Goal: Information Seeking & Learning: Learn about a topic

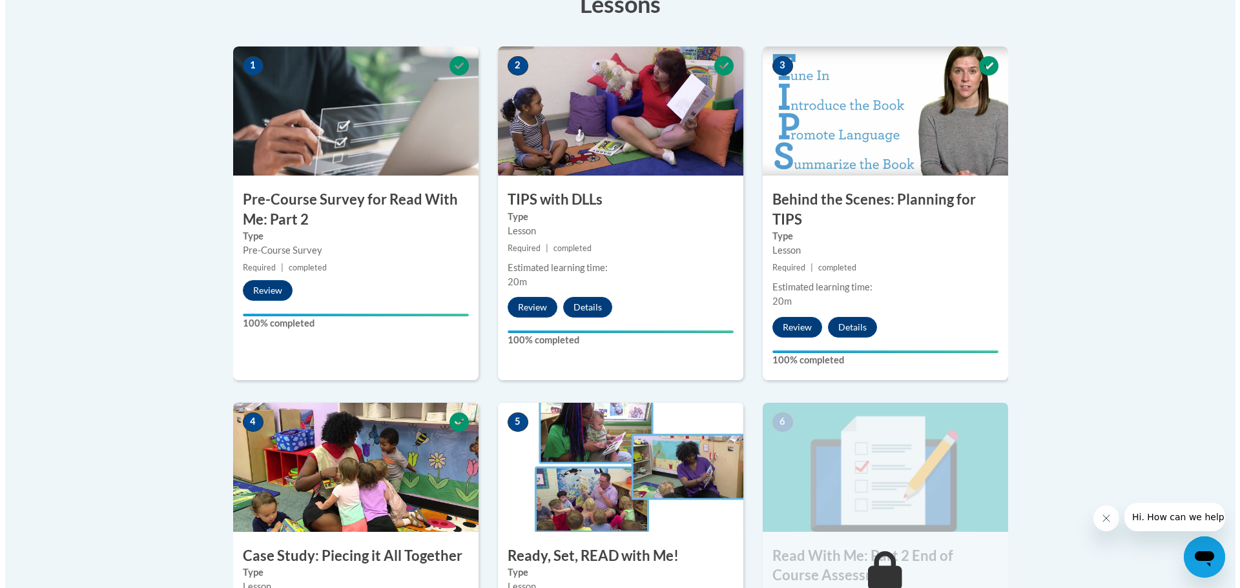
scroll to position [517, 0]
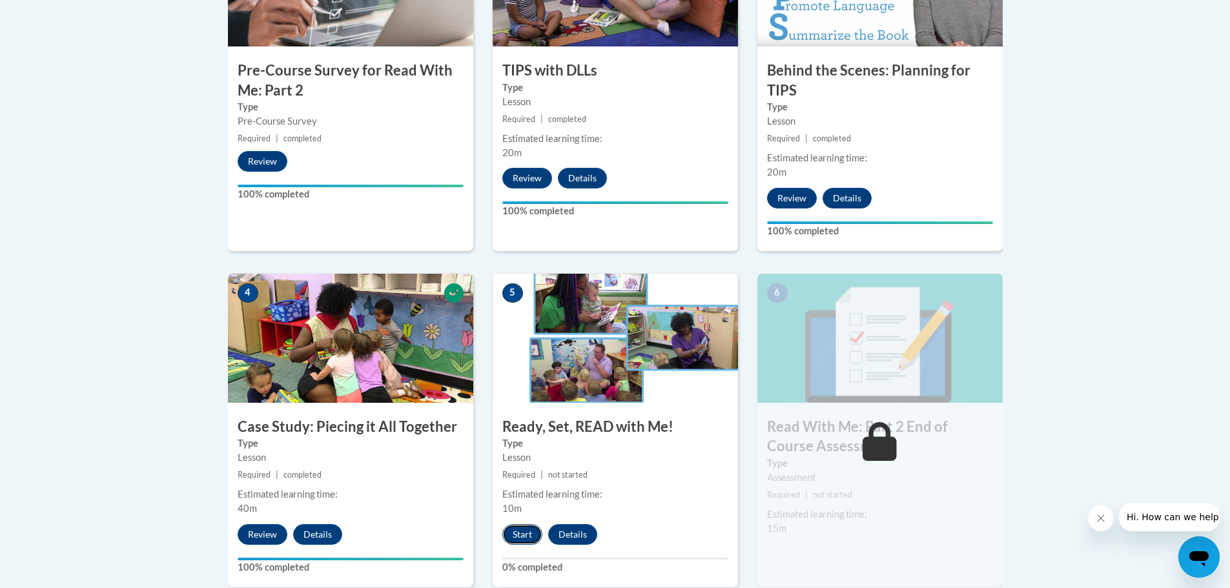
click at [515, 537] on button "Start" at bounding box center [522, 534] width 40 height 21
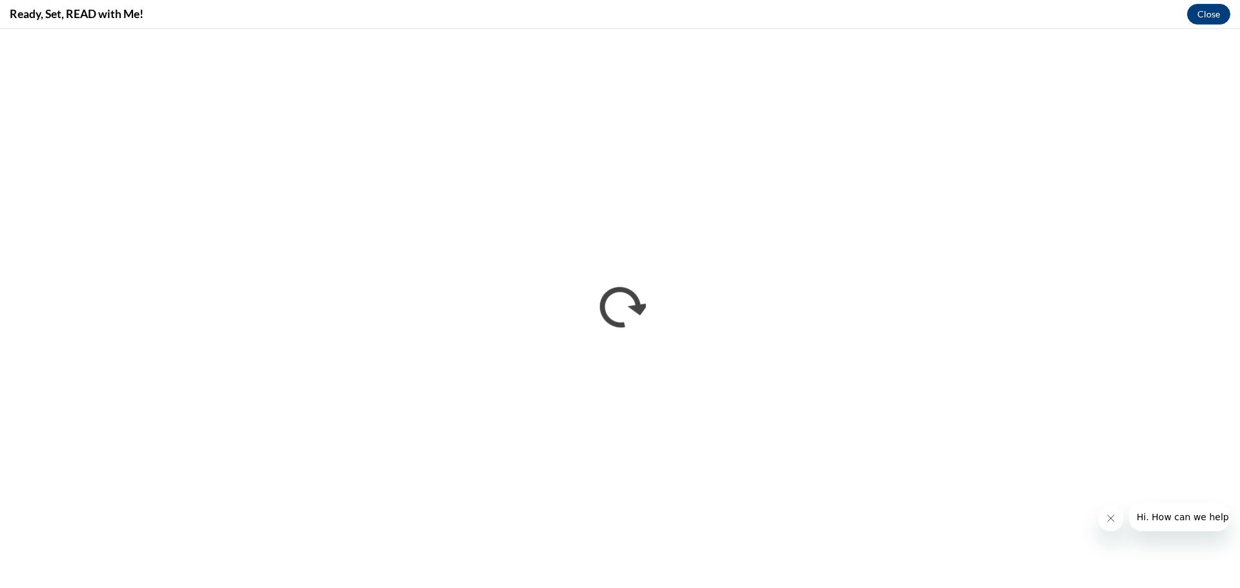
scroll to position [0, 0]
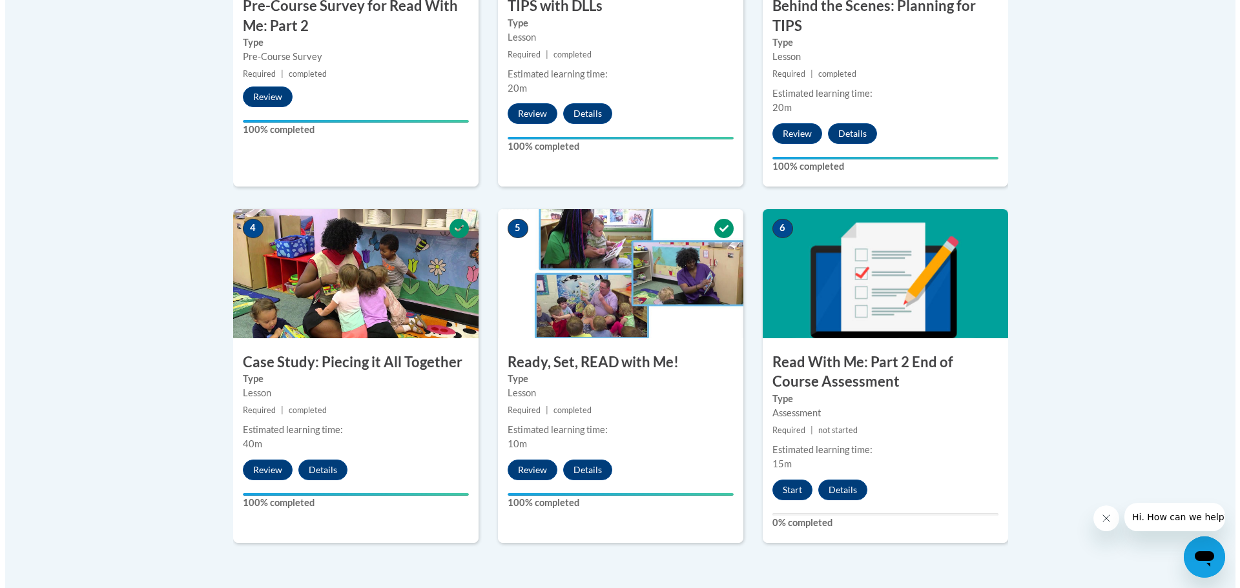
scroll to position [646, 0]
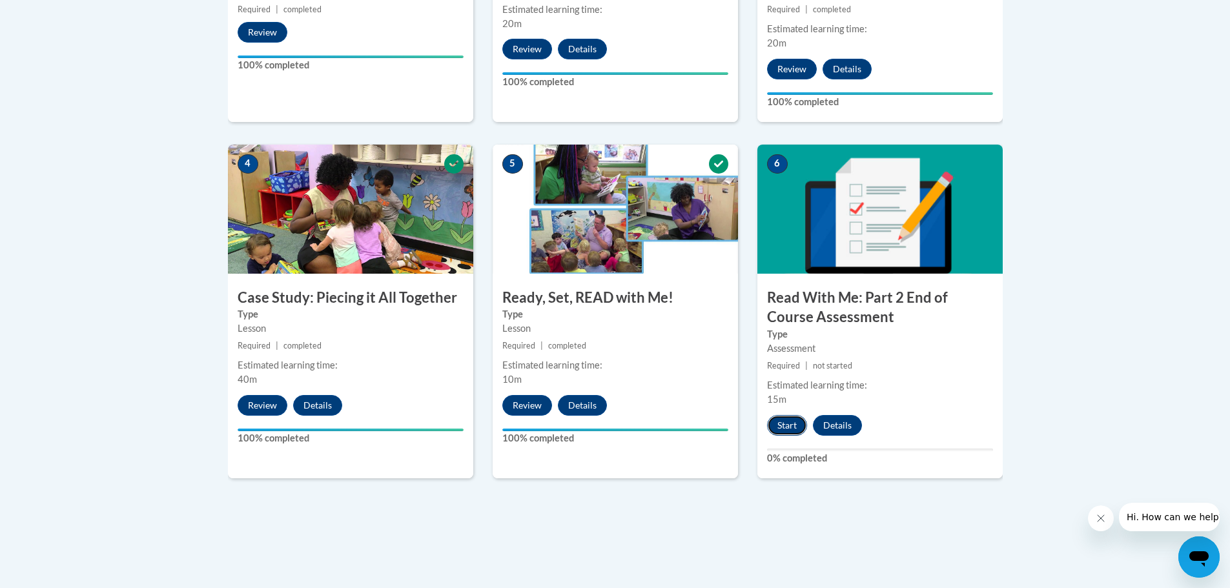
click at [789, 428] on button "Start" at bounding box center [787, 425] width 40 height 21
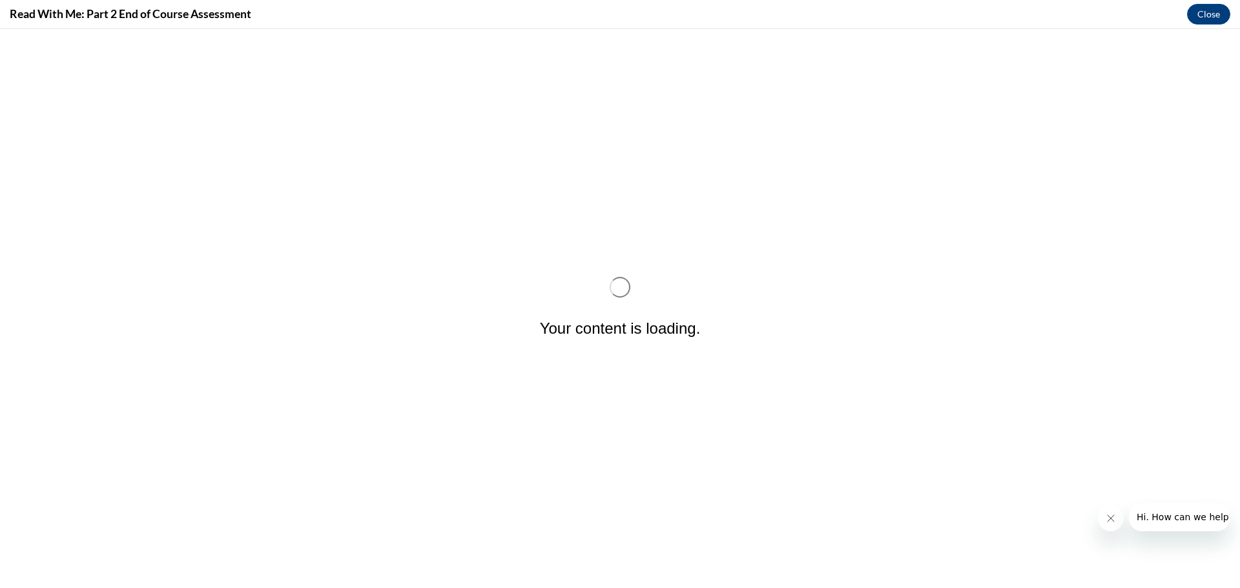
scroll to position [0, 0]
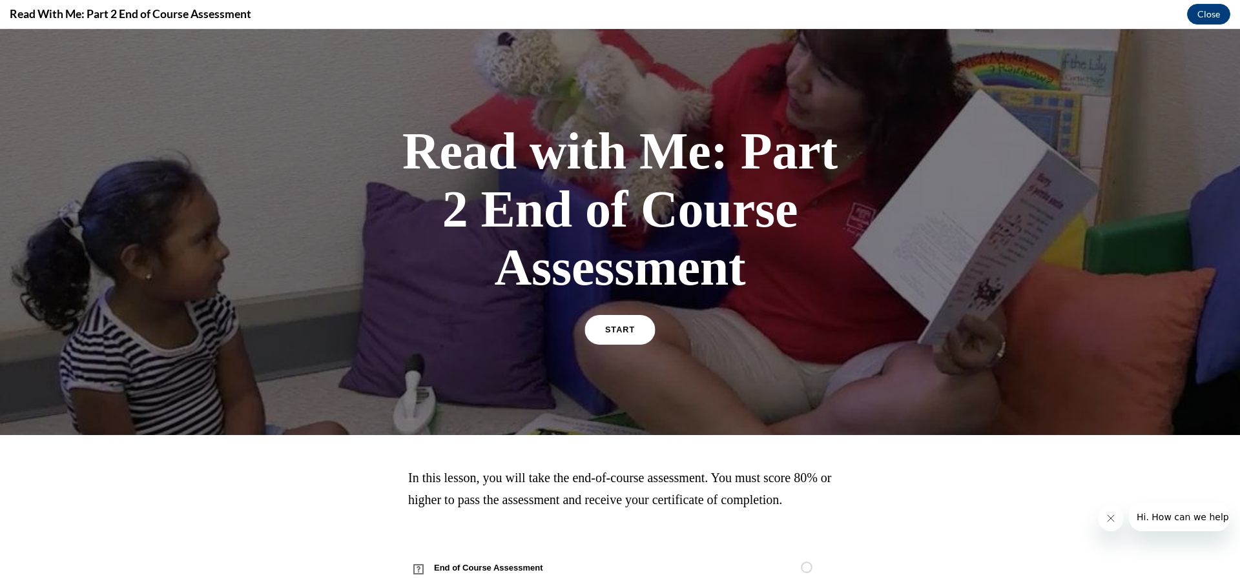
click at [620, 335] on link "START" at bounding box center [619, 330] width 70 height 30
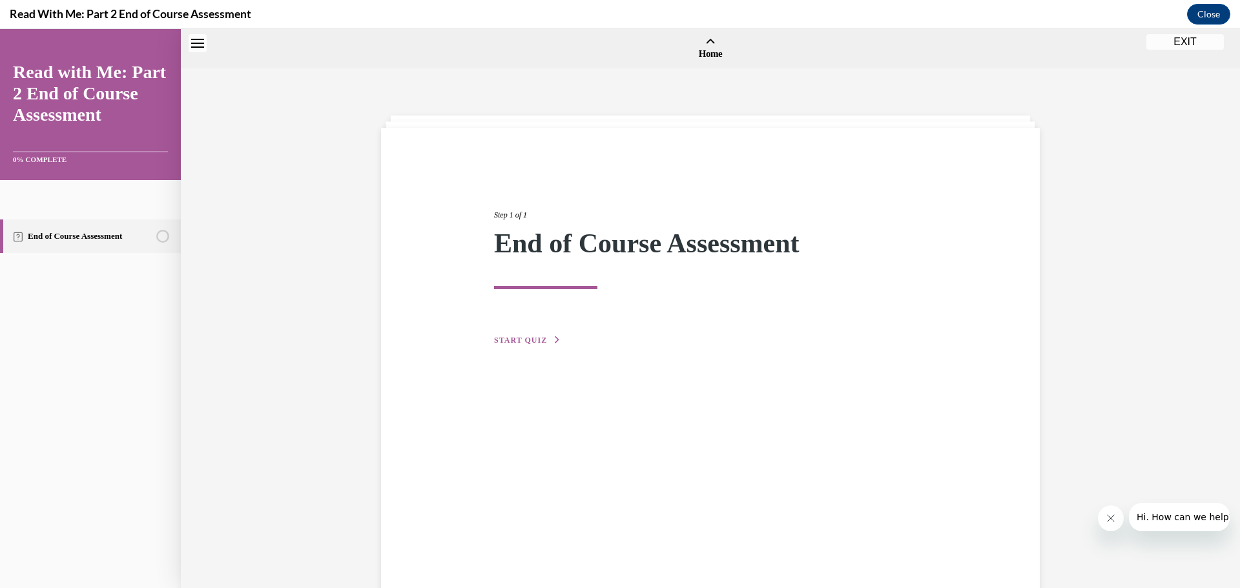
scroll to position [40, 0]
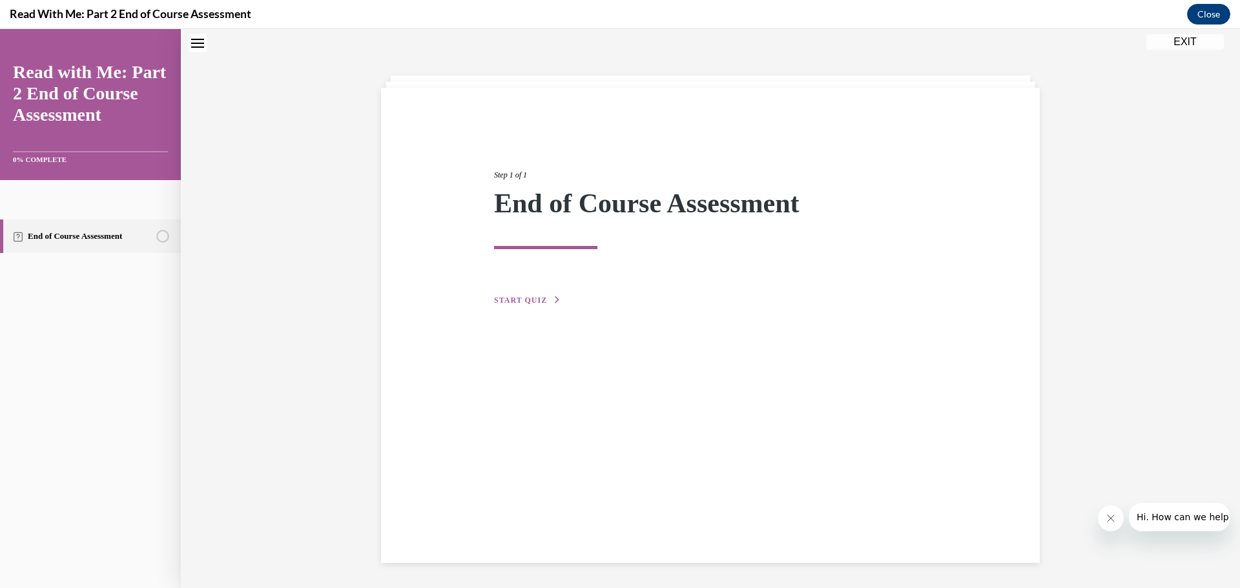
click at [513, 299] on span "START QUIZ" at bounding box center [520, 300] width 53 height 9
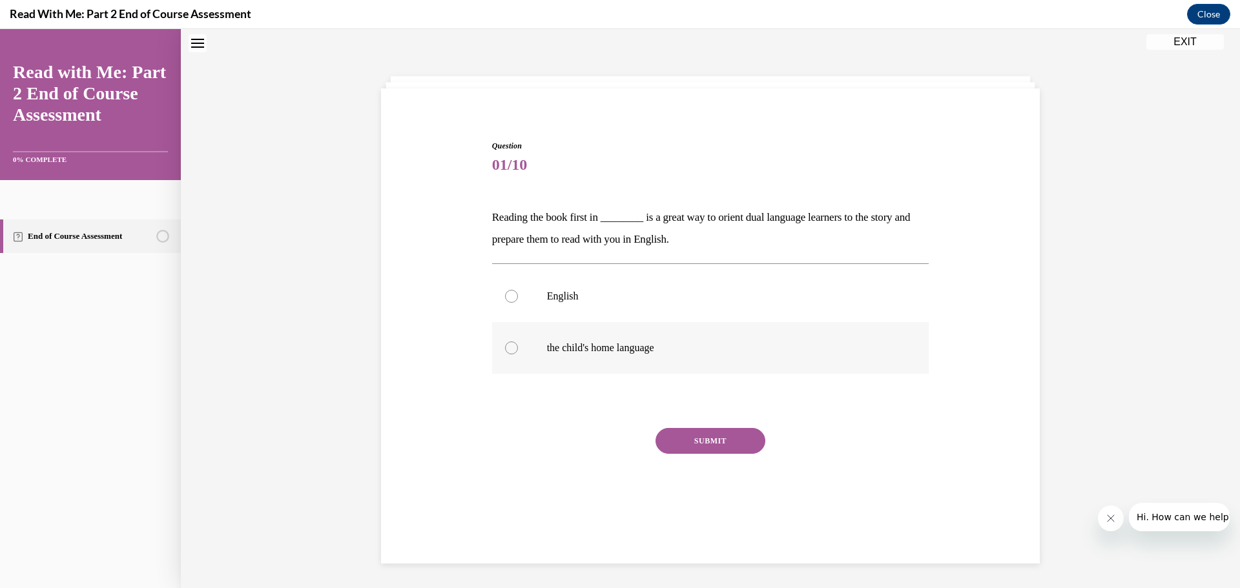
click at [508, 348] on div at bounding box center [511, 348] width 13 height 13
click at [508, 348] on input "the child's home language" at bounding box center [511, 348] width 13 height 13
radio input "true"
click at [681, 438] on button "SUBMIT" at bounding box center [710, 441] width 110 height 26
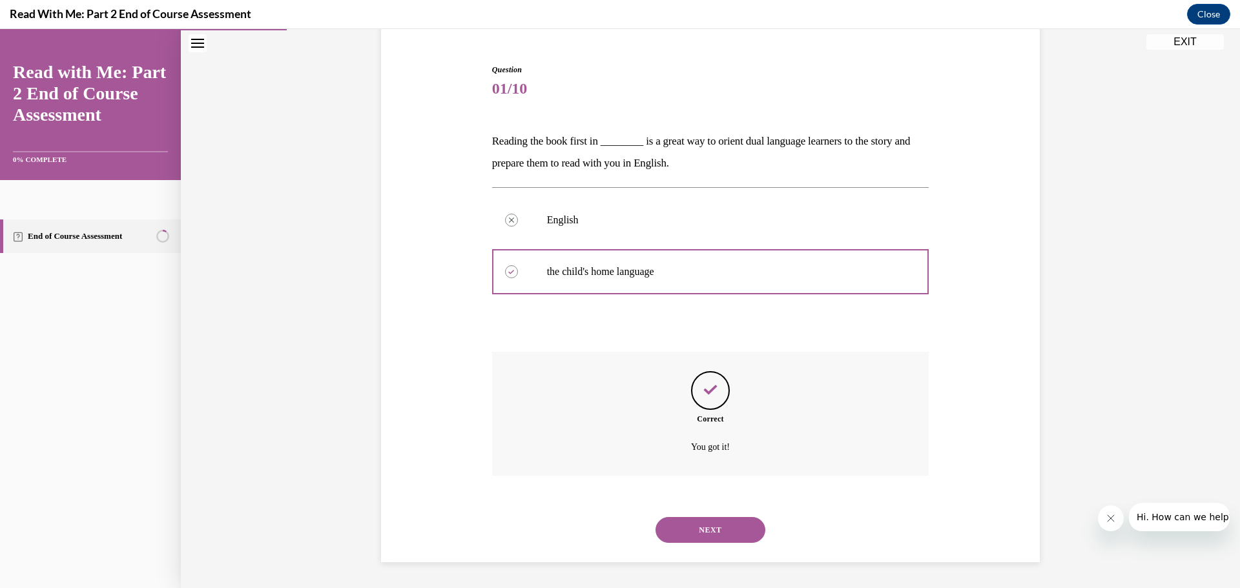
click at [729, 528] on button "NEXT" at bounding box center [710, 530] width 110 height 26
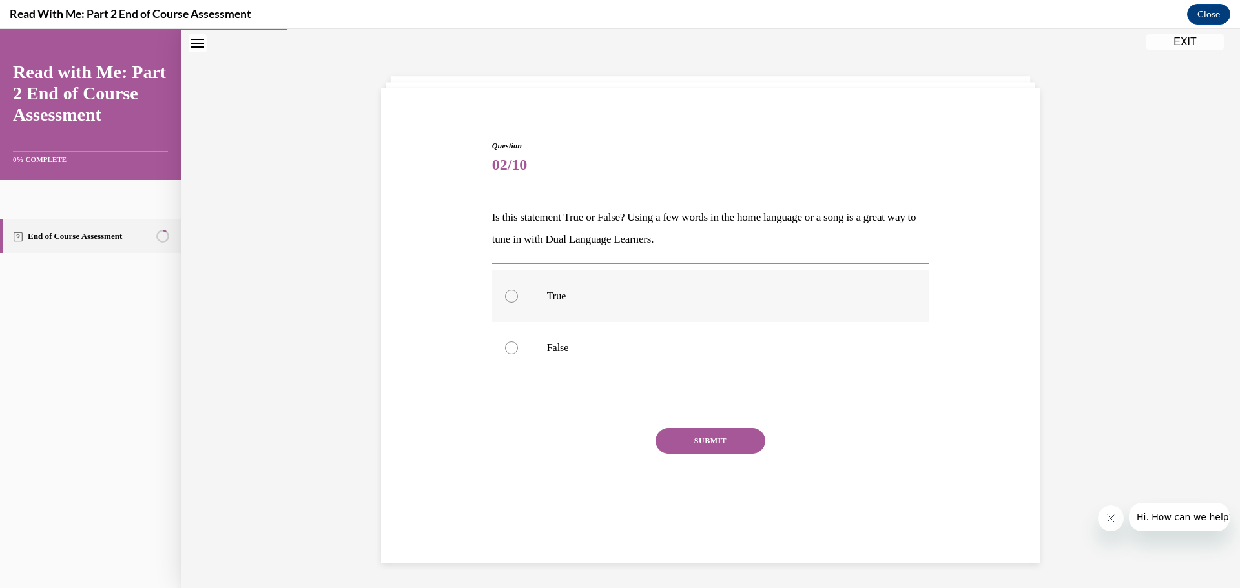
click at [505, 293] on div at bounding box center [511, 296] width 13 height 13
click at [505, 293] on input "True" at bounding box center [511, 296] width 13 height 13
radio input "true"
click at [675, 432] on button "SUBMIT" at bounding box center [710, 441] width 110 height 26
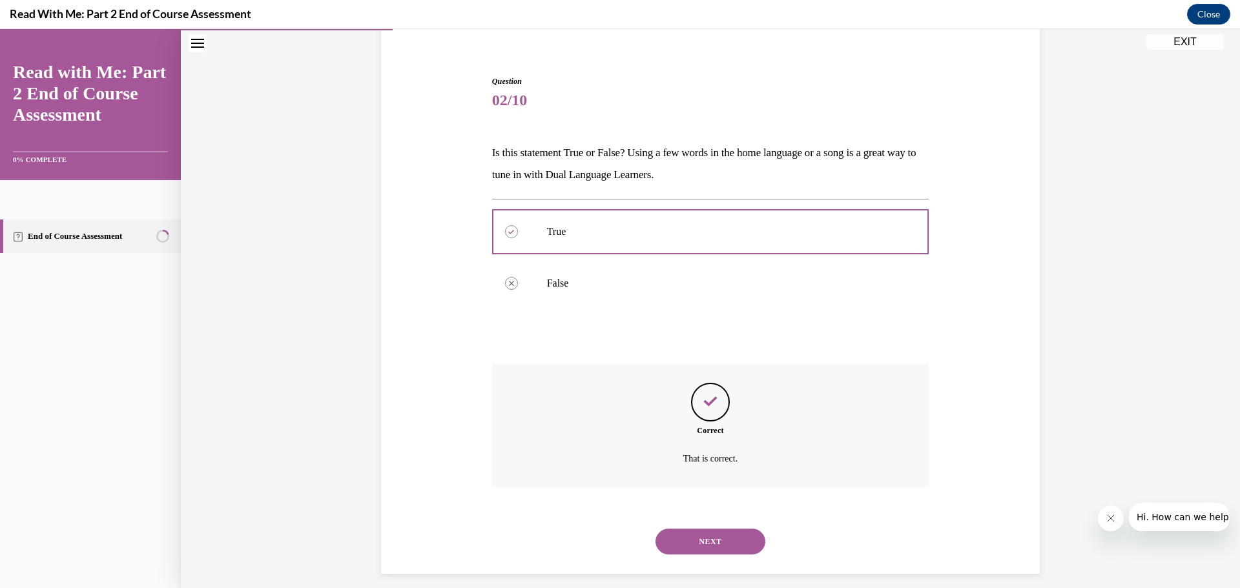
scroll to position [116, 0]
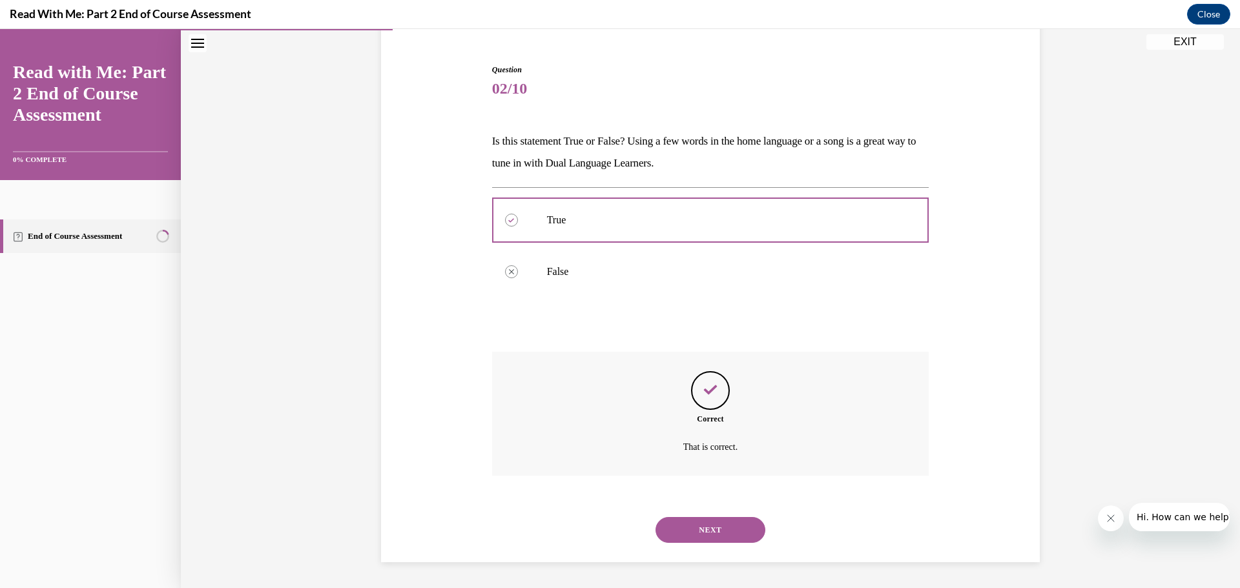
click at [739, 521] on button "NEXT" at bounding box center [710, 530] width 110 height 26
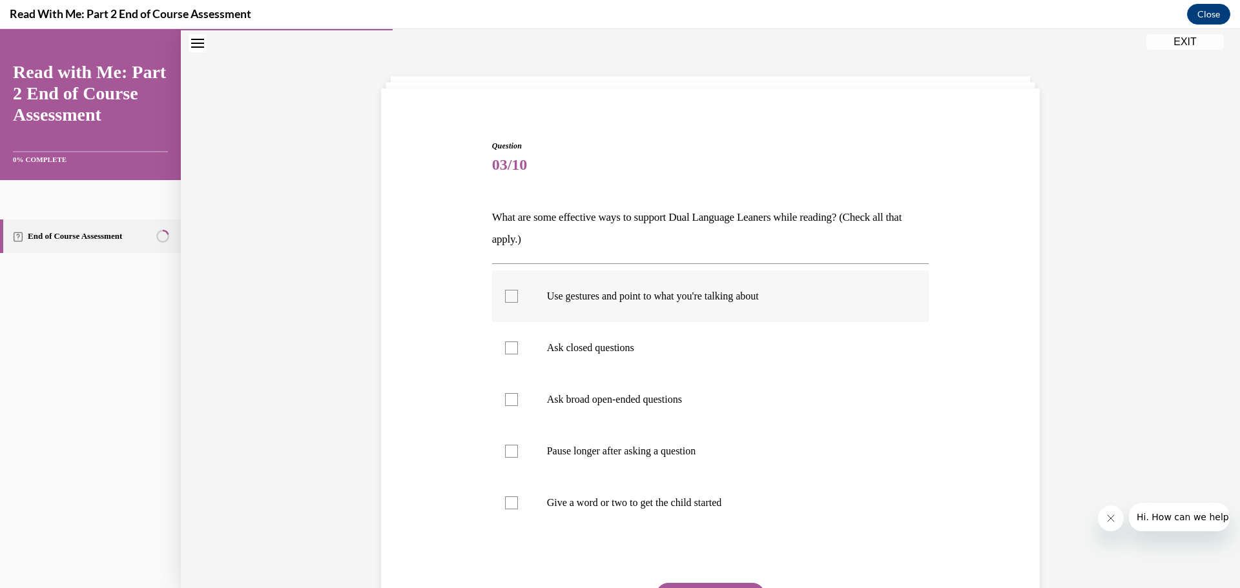
click at [508, 300] on div at bounding box center [511, 296] width 13 height 13
click at [508, 300] on input "Use gestures and point to what you're talking about" at bounding box center [511, 296] width 13 height 13
checkbox input "true"
click at [505, 395] on div at bounding box center [511, 399] width 13 height 13
click at [505, 395] on input "Ask broad open-ended questions" at bounding box center [511, 399] width 13 height 13
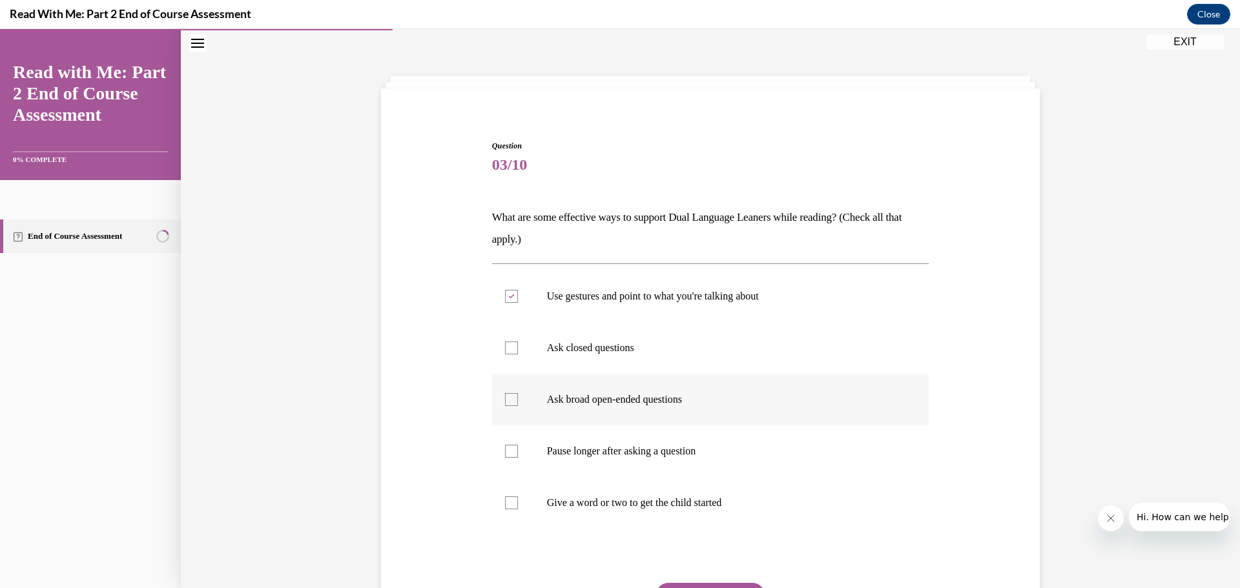
checkbox input "true"
click at [509, 452] on div at bounding box center [511, 451] width 13 height 13
click at [509, 452] on input "Pause longer after asking a question" at bounding box center [511, 451] width 13 height 13
checkbox input "true"
click at [505, 502] on div at bounding box center [511, 503] width 13 height 13
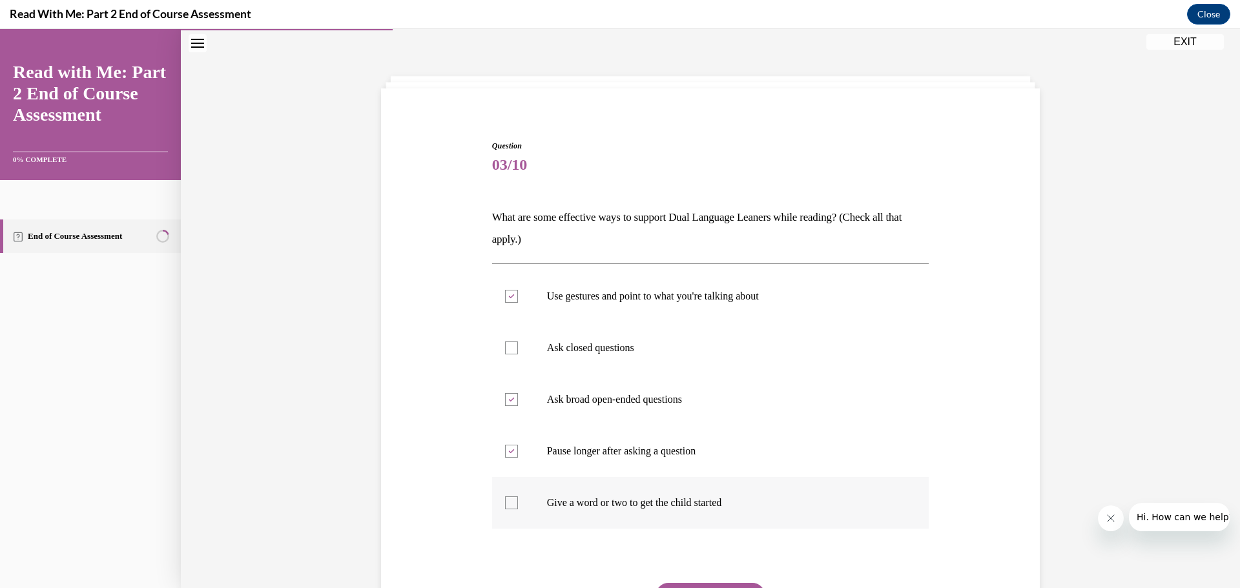
click at [505, 502] on input "Give a word or two to get the child started" at bounding box center [511, 503] width 13 height 13
checkbox input "true"
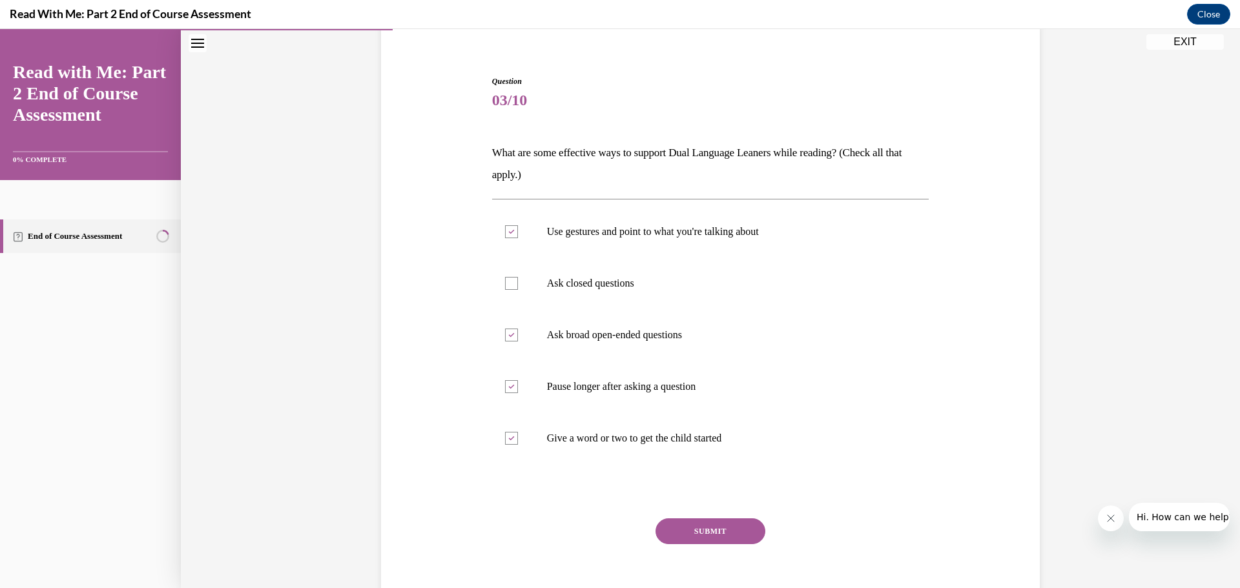
scroll to position [127, 0]
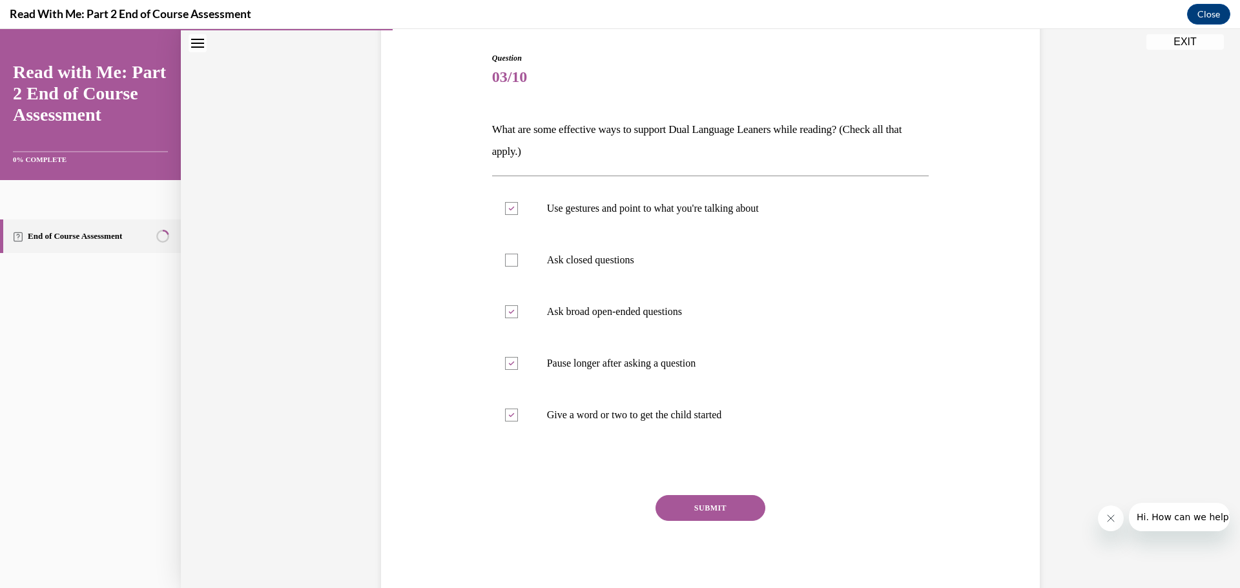
click at [689, 508] on button "SUBMIT" at bounding box center [710, 508] width 110 height 26
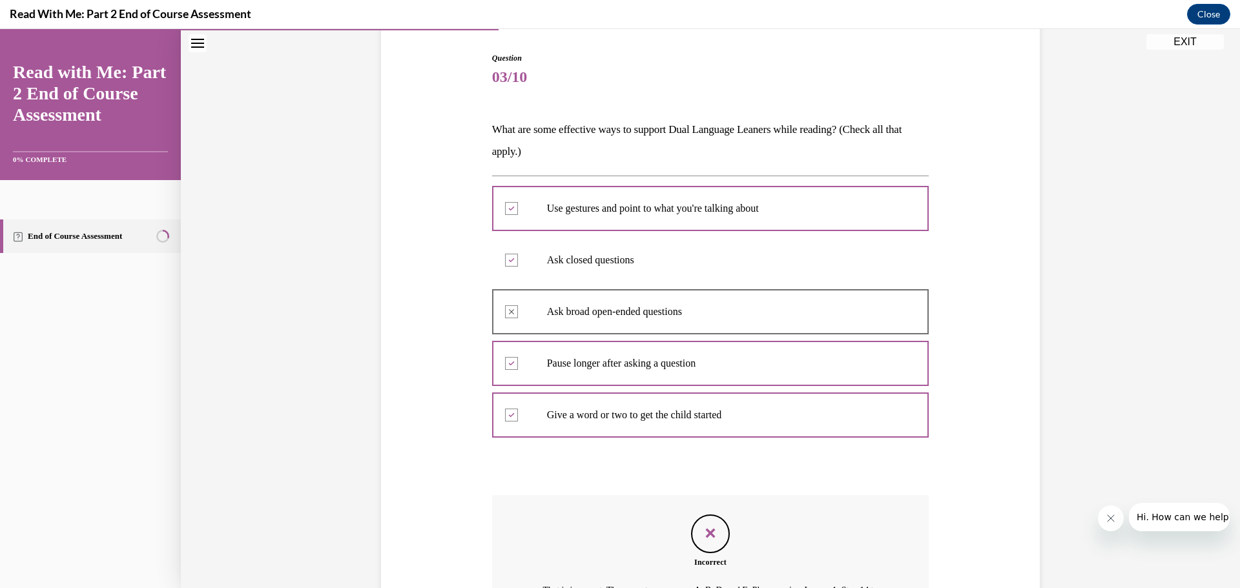
scroll to position [256, 0]
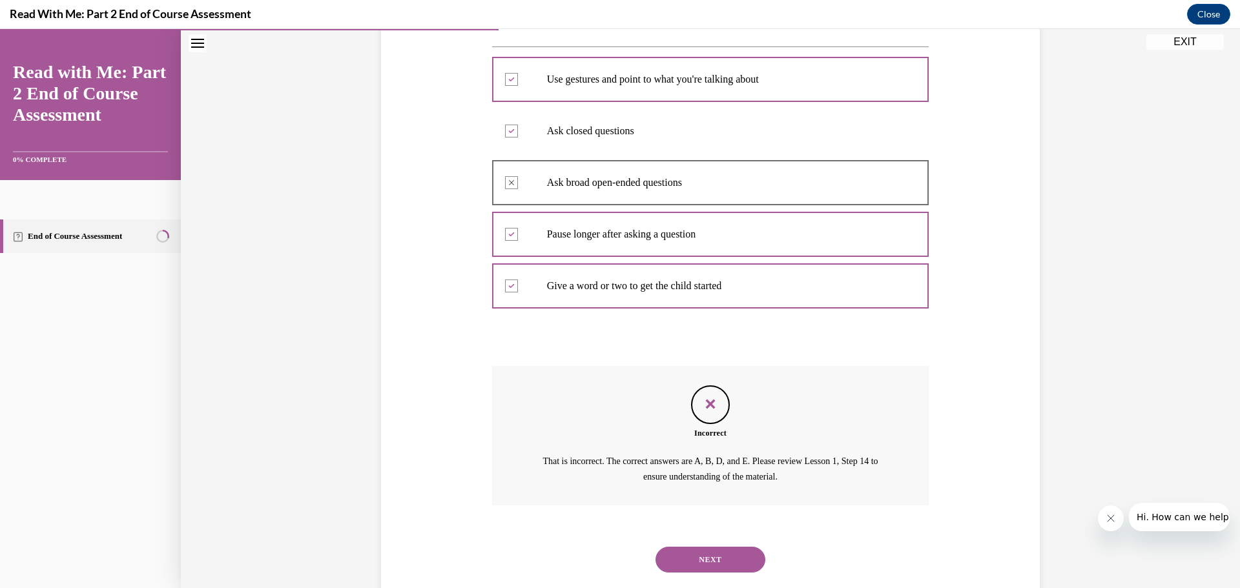
click at [730, 555] on button "NEXT" at bounding box center [710, 560] width 110 height 26
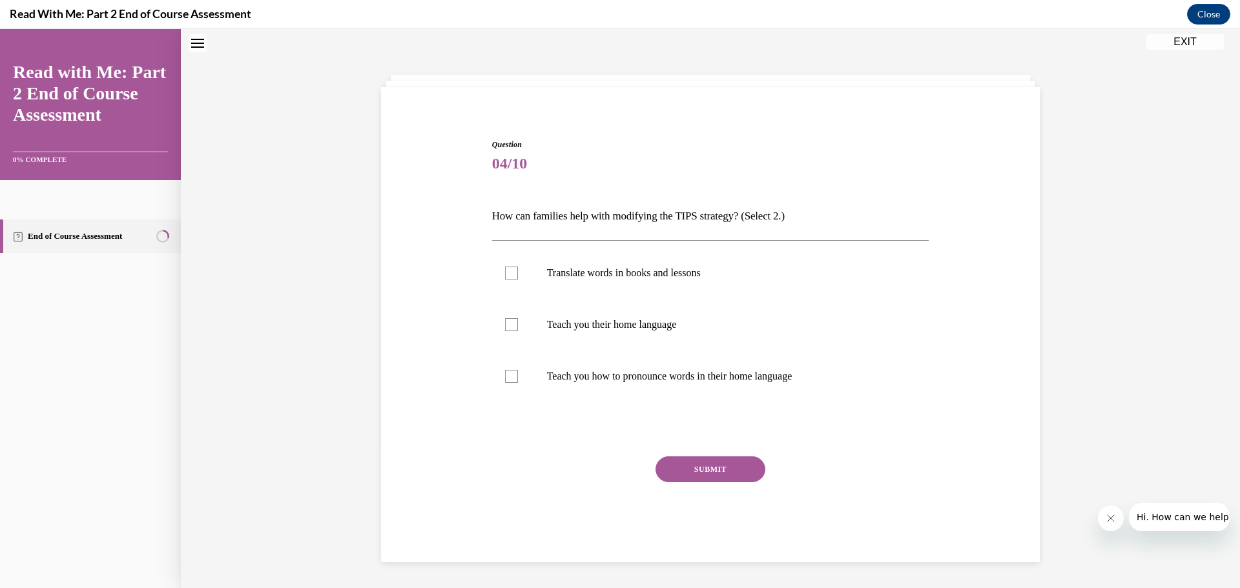
scroll to position [39, 0]
click at [505, 278] on div at bounding box center [511, 274] width 13 height 13
click at [505, 278] on input "Translate words in books and lessons" at bounding box center [511, 274] width 13 height 13
checkbox input "true"
click at [659, 469] on button "SUBMIT" at bounding box center [710, 471] width 110 height 26
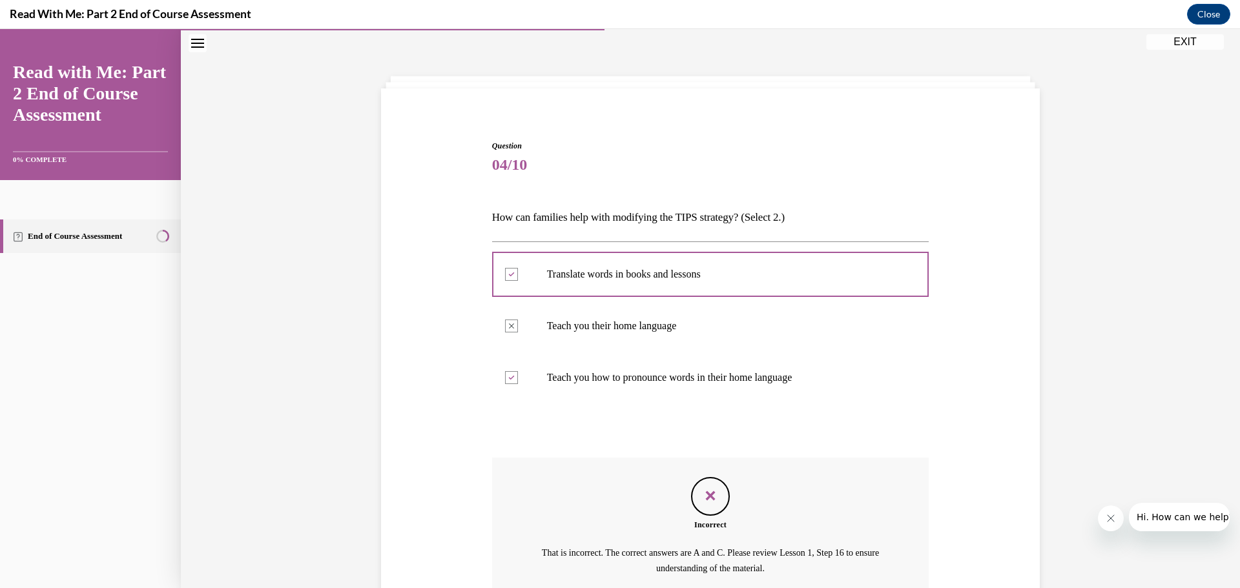
scroll to position [161, 0]
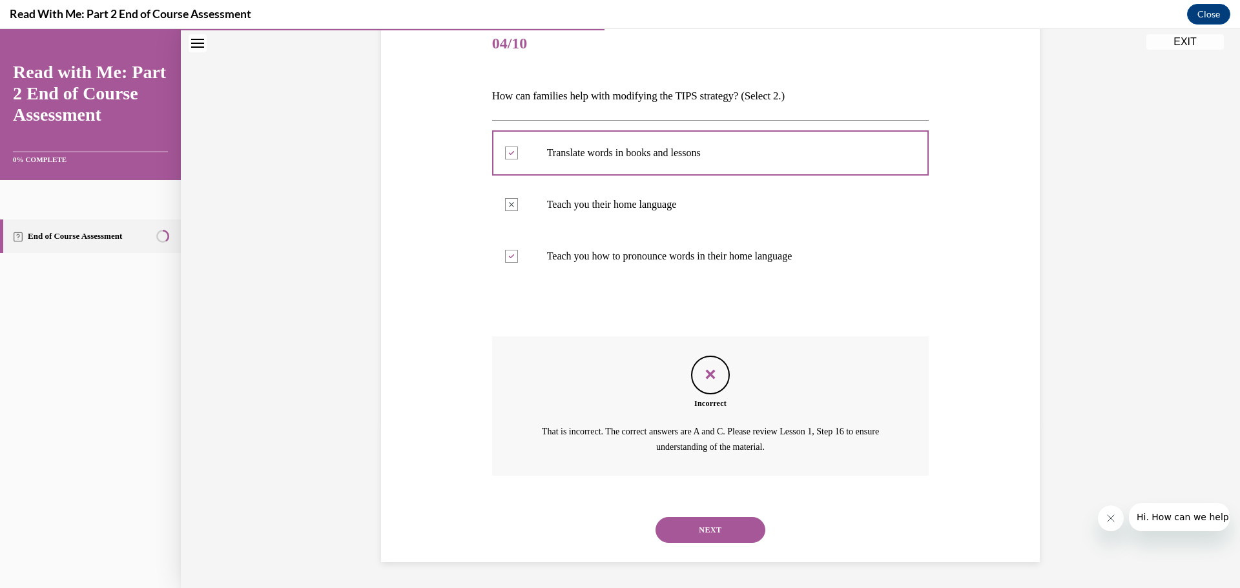
click at [696, 526] on button "NEXT" at bounding box center [710, 530] width 110 height 26
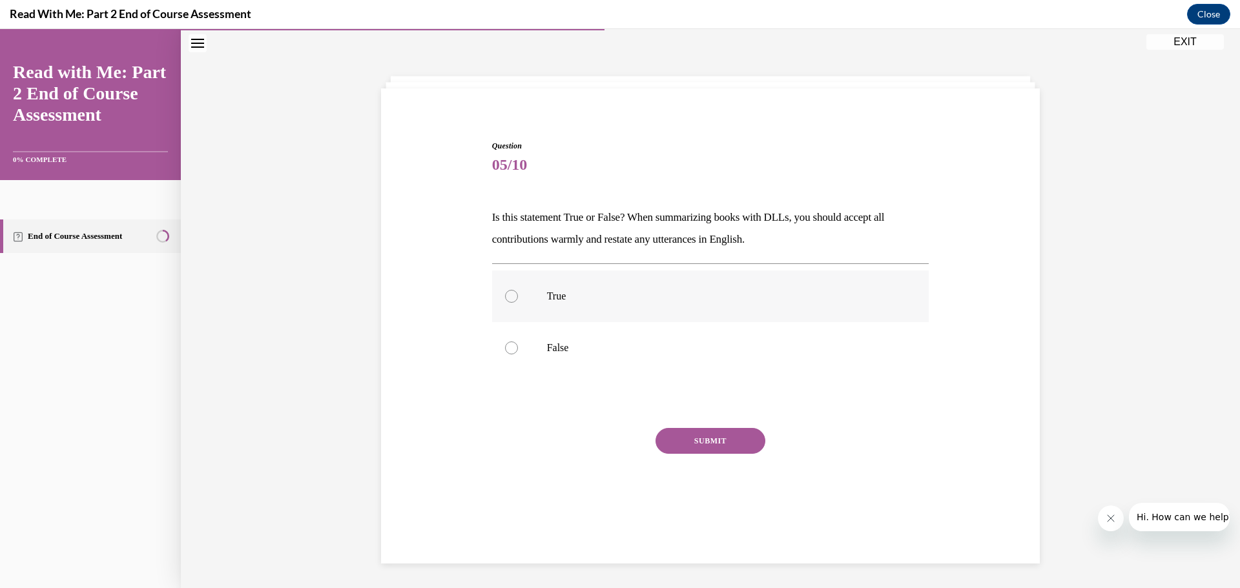
click at [506, 297] on div at bounding box center [511, 296] width 13 height 13
click at [506, 297] on input "True" at bounding box center [511, 296] width 13 height 13
radio input "true"
click at [668, 442] on button "SUBMIT" at bounding box center [710, 441] width 110 height 26
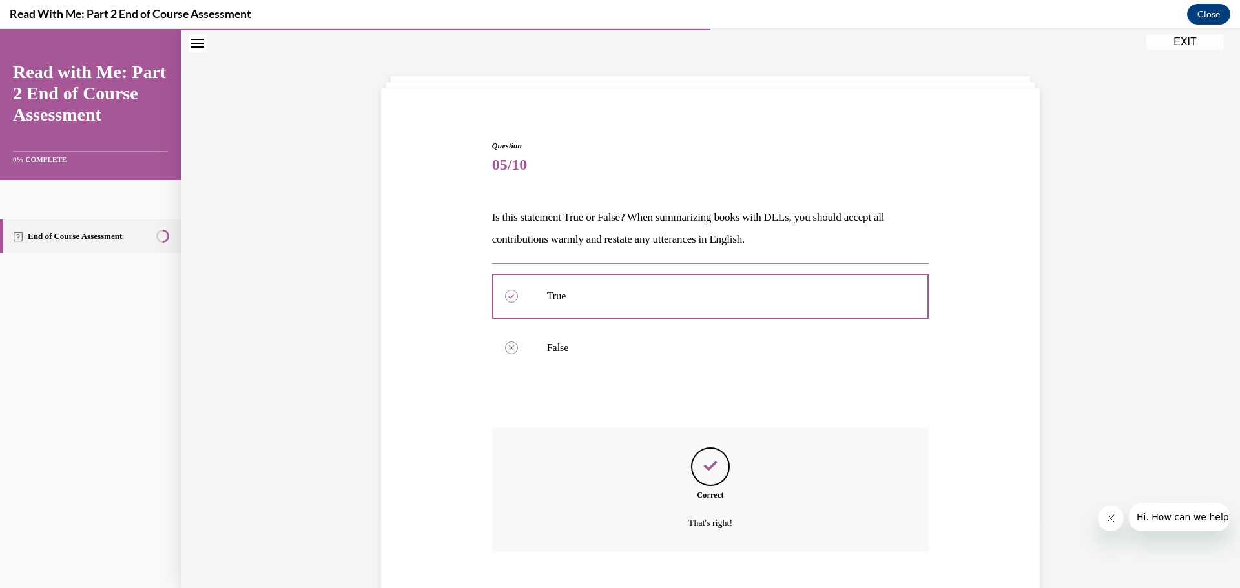
scroll to position [116, 0]
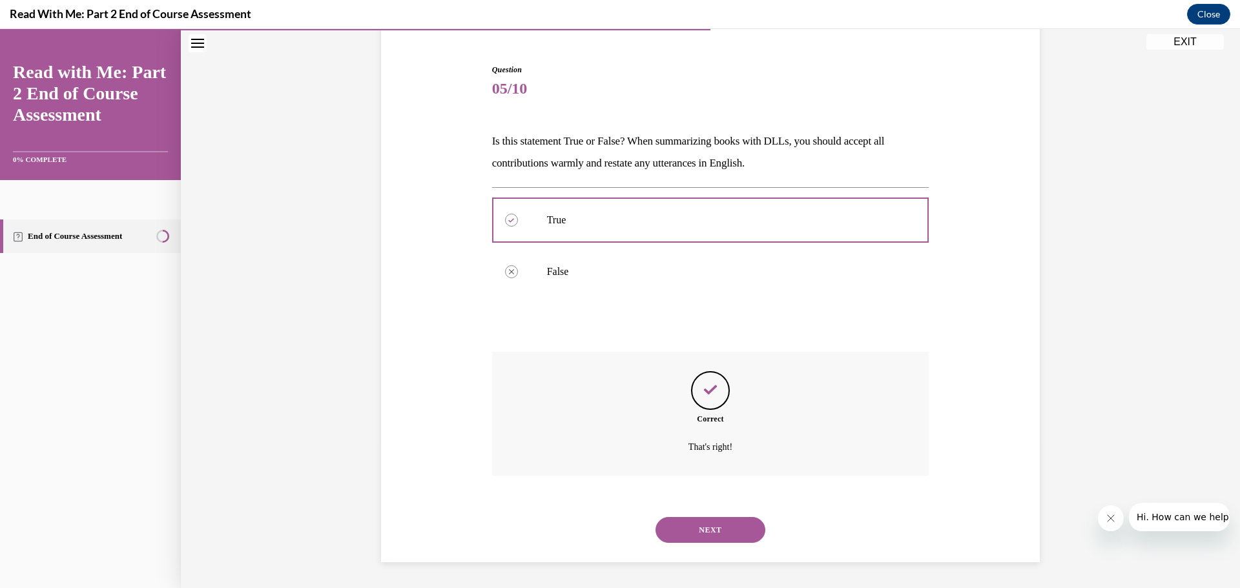
click at [728, 529] on button "NEXT" at bounding box center [710, 530] width 110 height 26
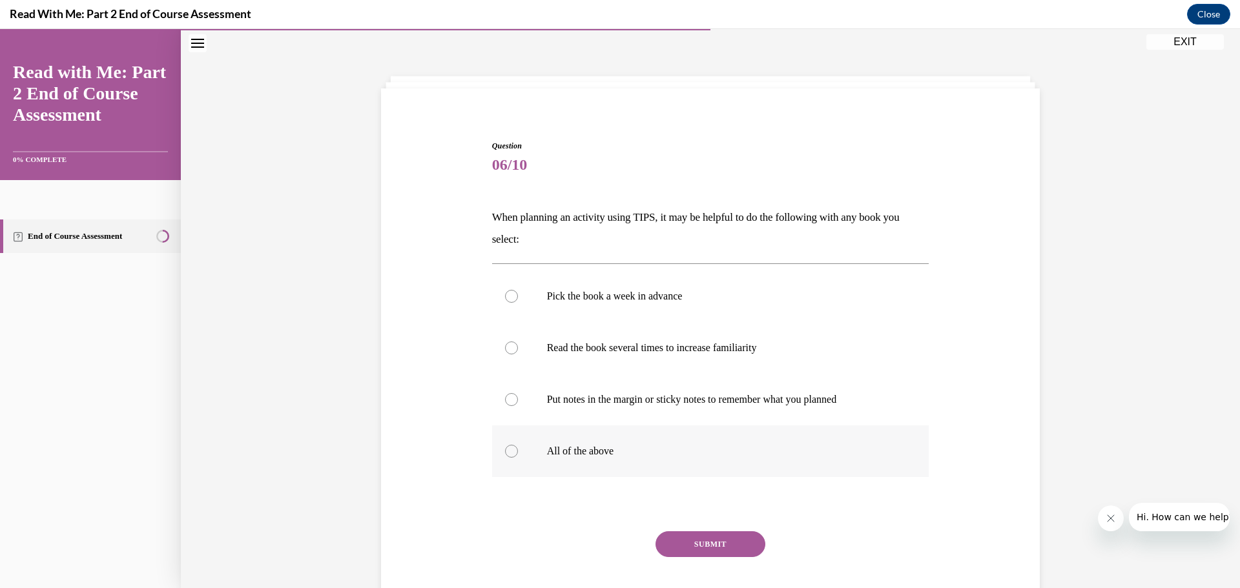
click at [507, 453] on div at bounding box center [511, 451] width 13 height 13
click at [507, 453] on input "All of the above" at bounding box center [511, 451] width 13 height 13
radio input "true"
click at [681, 550] on button "SUBMIT" at bounding box center [710, 545] width 110 height 26
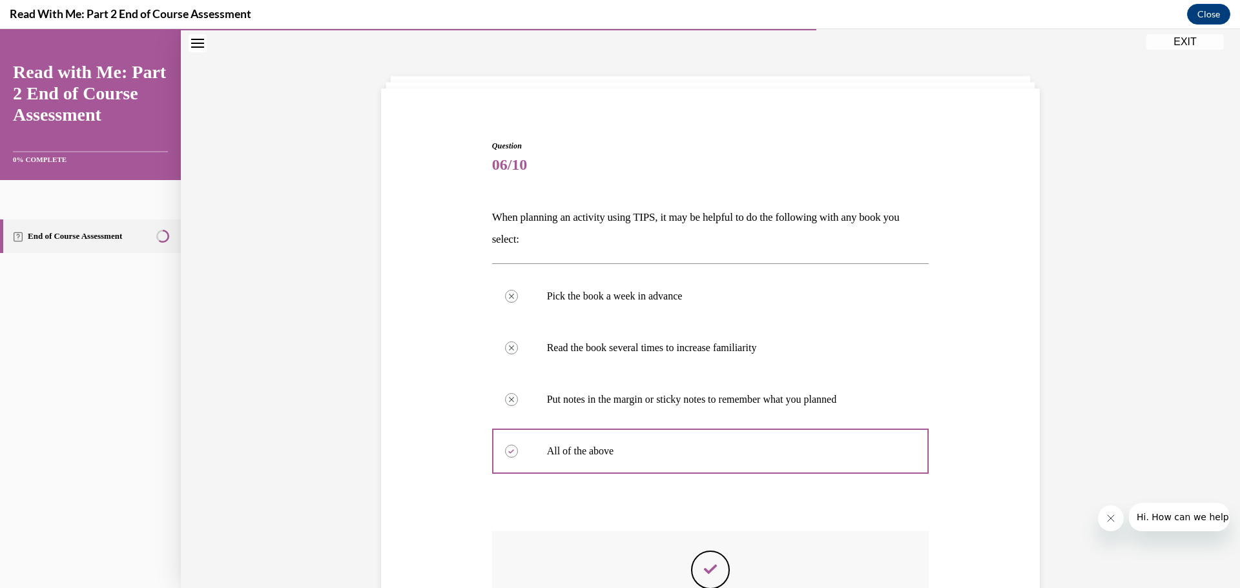
scroll to position [169, 0]
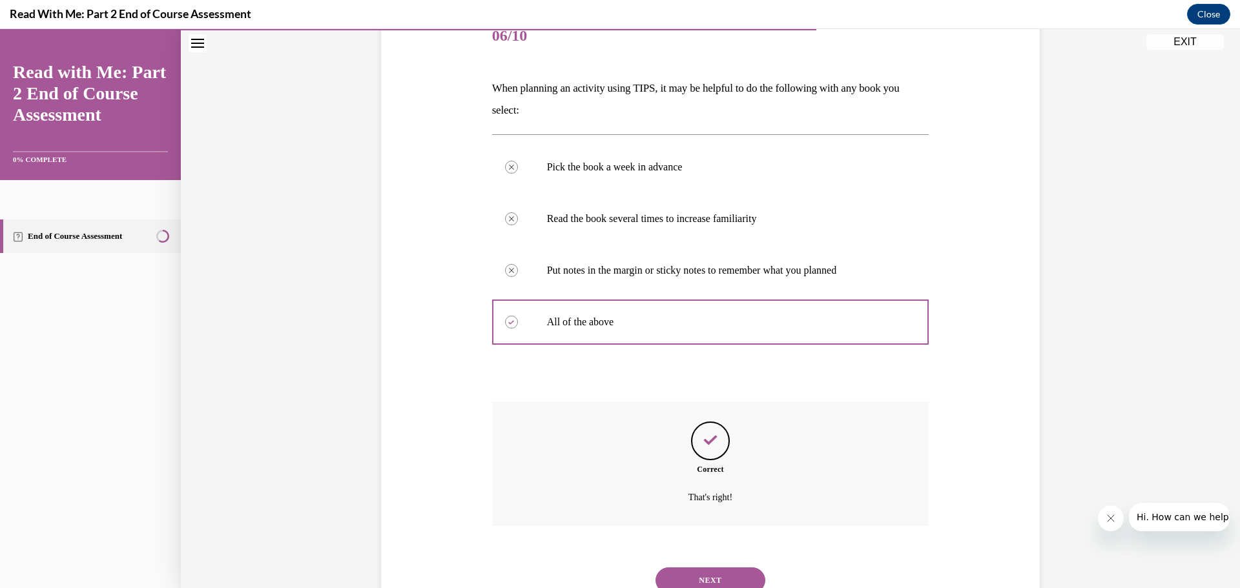
click at [712, 570] on button "NEXT" at bounding box center [710, 581] width 110 height 26
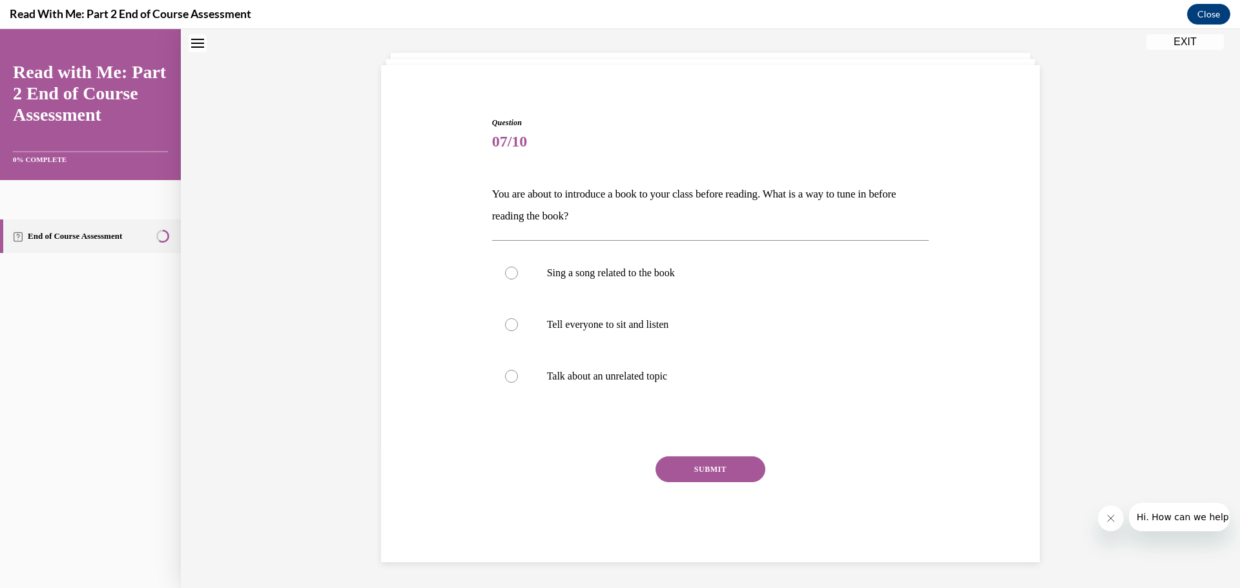
scroll to position [39, 0]
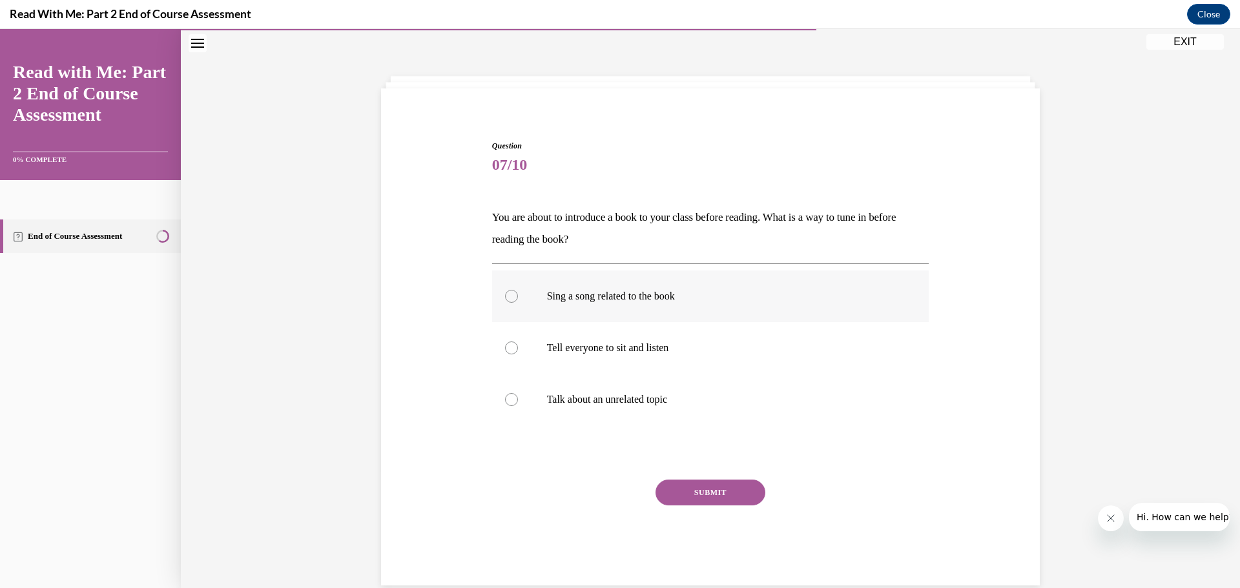
click at [505, 296] on div at bounding box center [511, 296] width 13 height 13
click at [505, 296] on input "Sing a song related to the book" at bounding box center [511, 296] width 13 height 13
radio input "true"
click at [672, 483] on button "SUBMIT" at bounding box center [710, 493] width 110 height 26
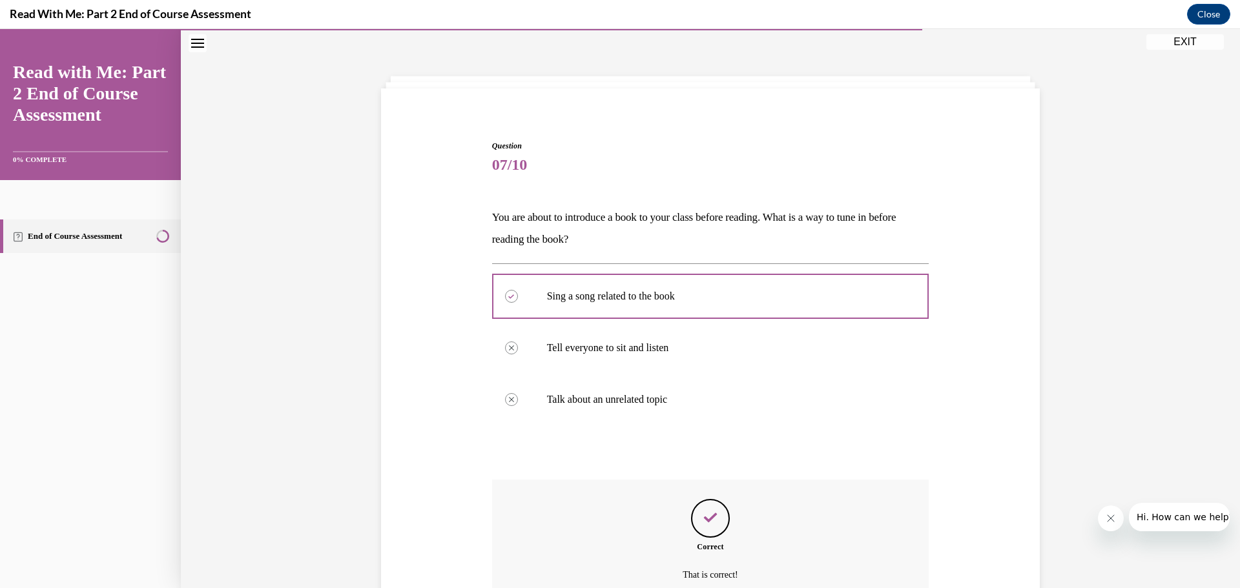
scroll to position [167, 0]
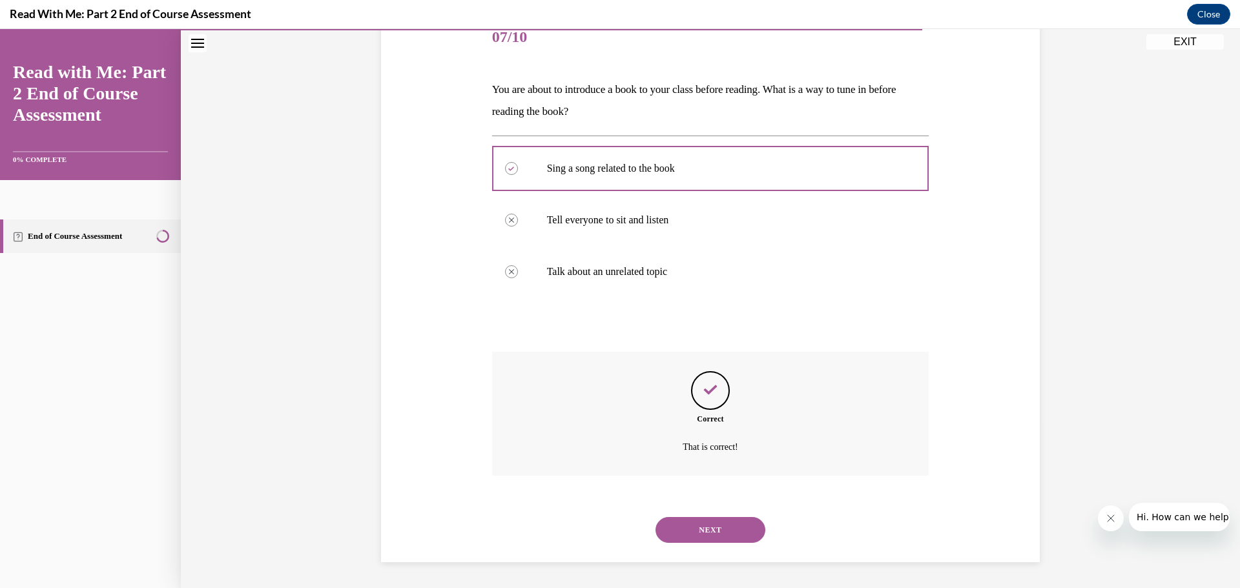
click at [745, 535] on button "NEXT" at bounding box center [710, 530] width 110 height 26
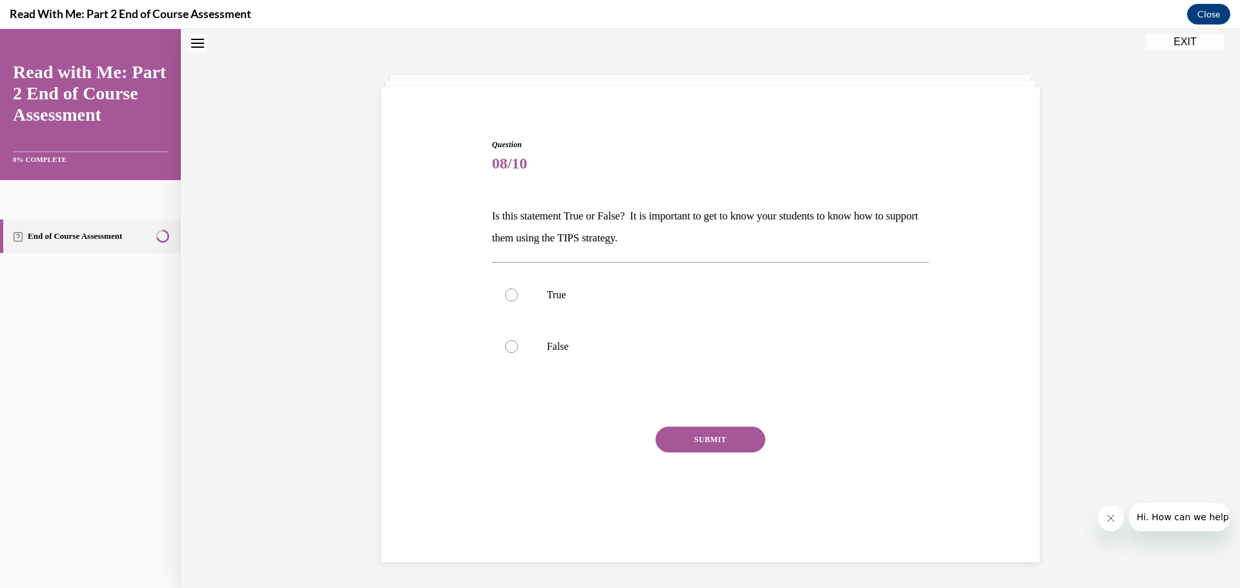
scroll to position [39, 0]
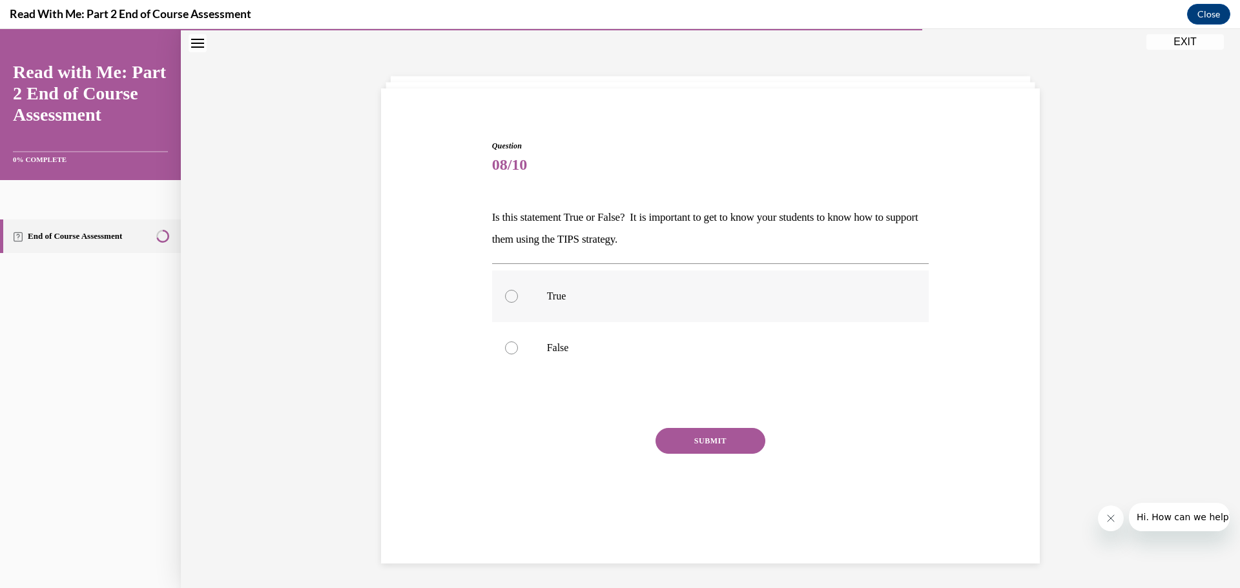
click at [508, 294] on div at bounding box center [511, 296] width 13 height 13
click at [508, 294] on input "True" at bounding box center [511, 296] width 13 height 13
radio input "true"
click at [508, 294] on div at bounding box center [511, 296] width 13 height 13
click at [508, 294] on input "True" at bounding box center [511, 296] width 13 height 13
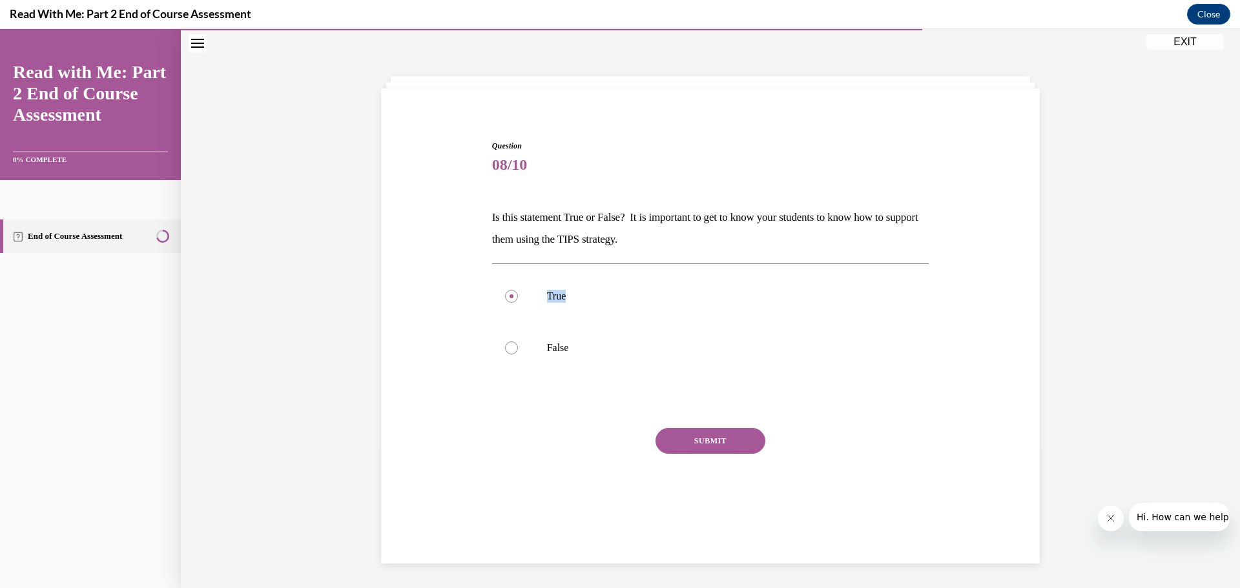
click at [683, 438] on button "SUBMIT" at bounding box center [710, 441] width 110 height 26
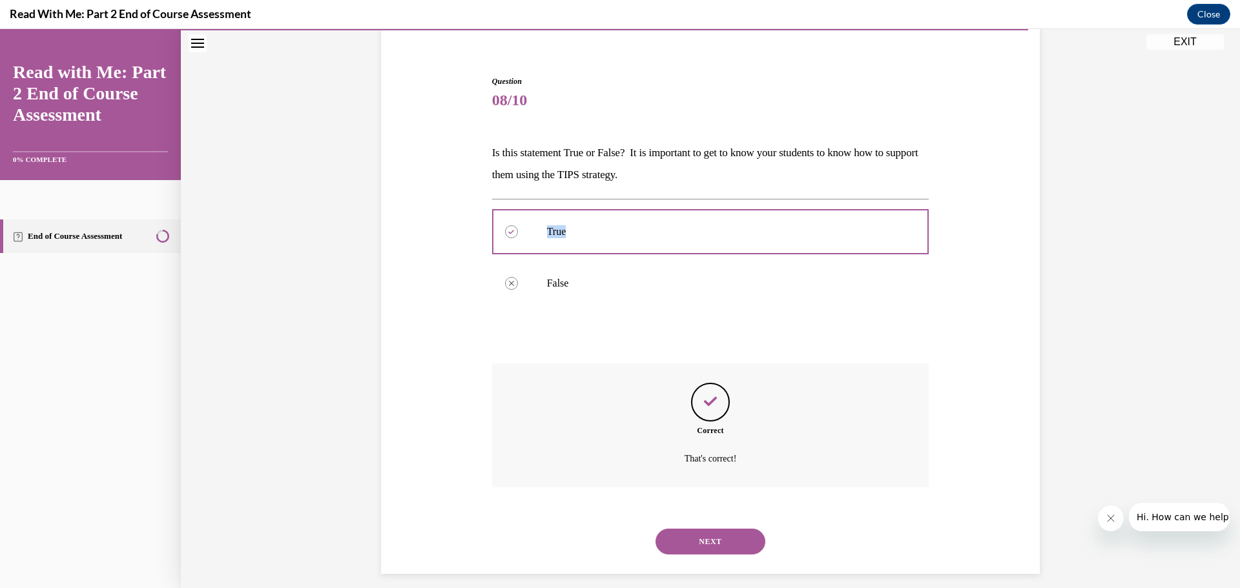
scroll to position [116, 0]
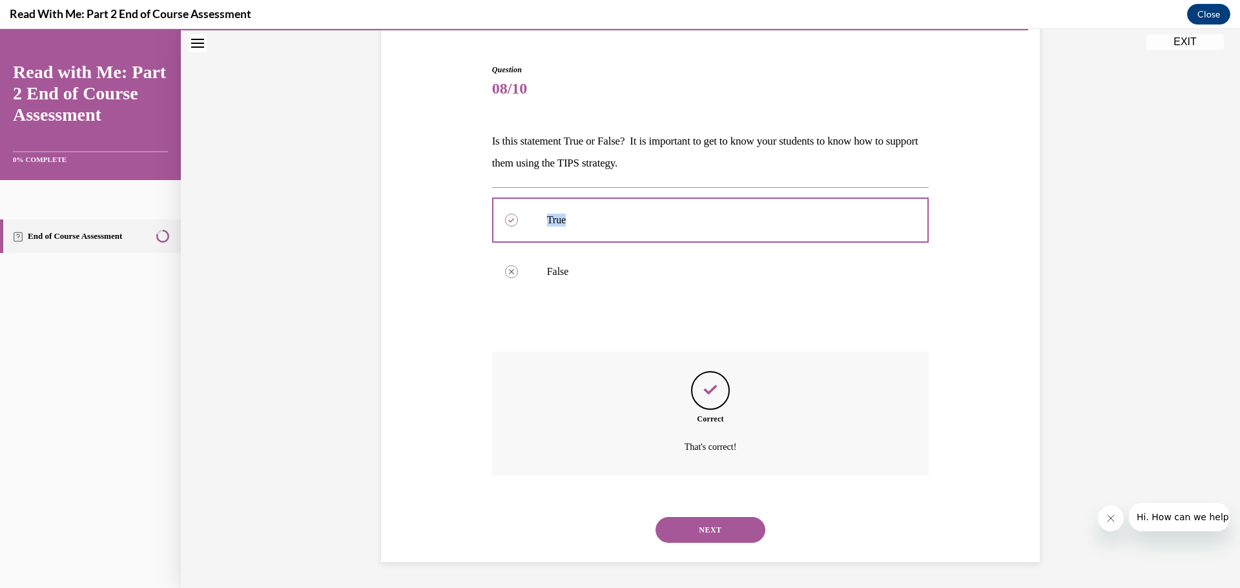
click at [696, 527] on button "NEXT" at bounding box center [710, 530] width 110 height 26
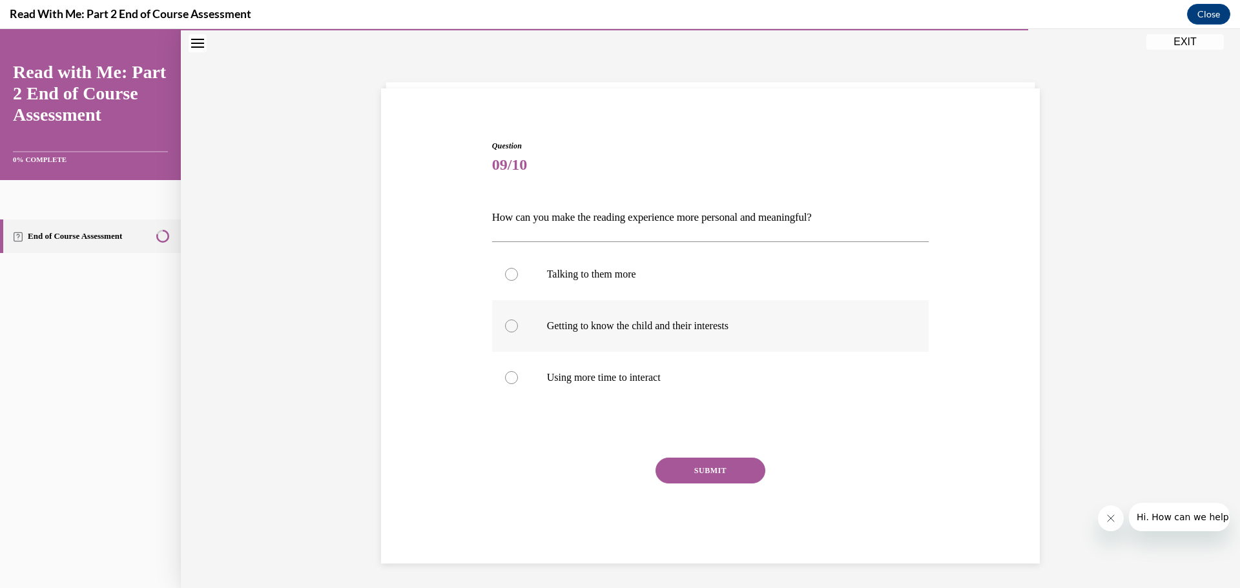
click at [506, 326] on div at bounding box center [511, 326] width 13 height 13
click at [506, 326] on input "Getting to know the child and their interests" at bounding box center [511, 326] width 13 height 13
radio input "true"
click at [506, 326] on div at bounding box center [511, 326] width 13 height 13
click at [506, 326] on input "Getting to know the child and their interests" at bounding box center [511, 326] width 13 height 13
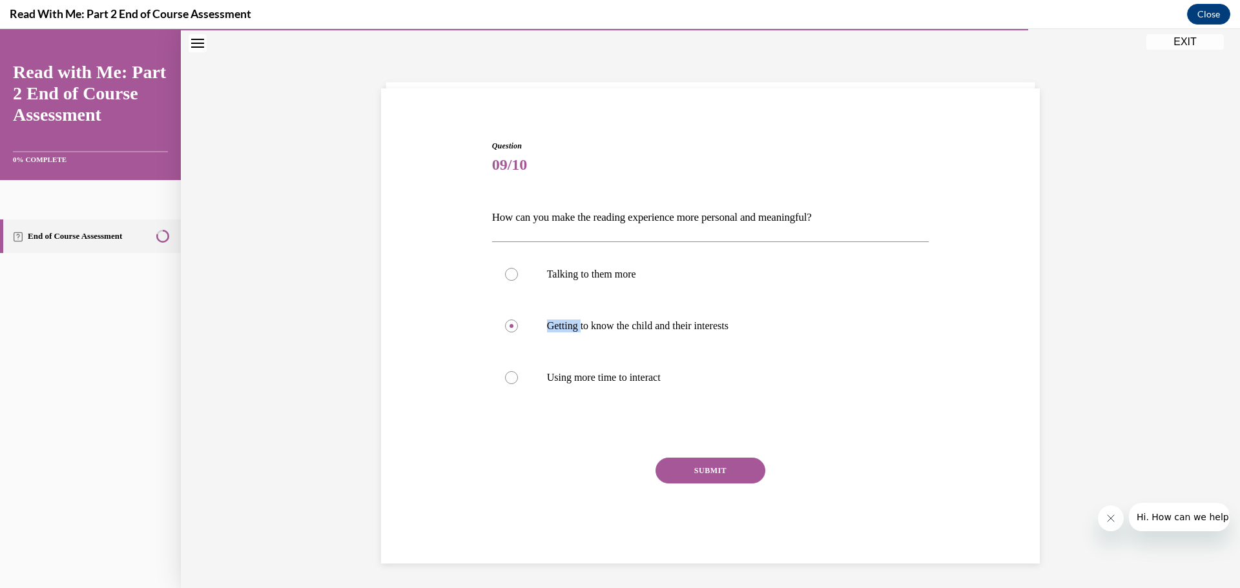
click at [659, 464] on button "SUBMIT" at bounding box center [710, 471] width 110 height 26
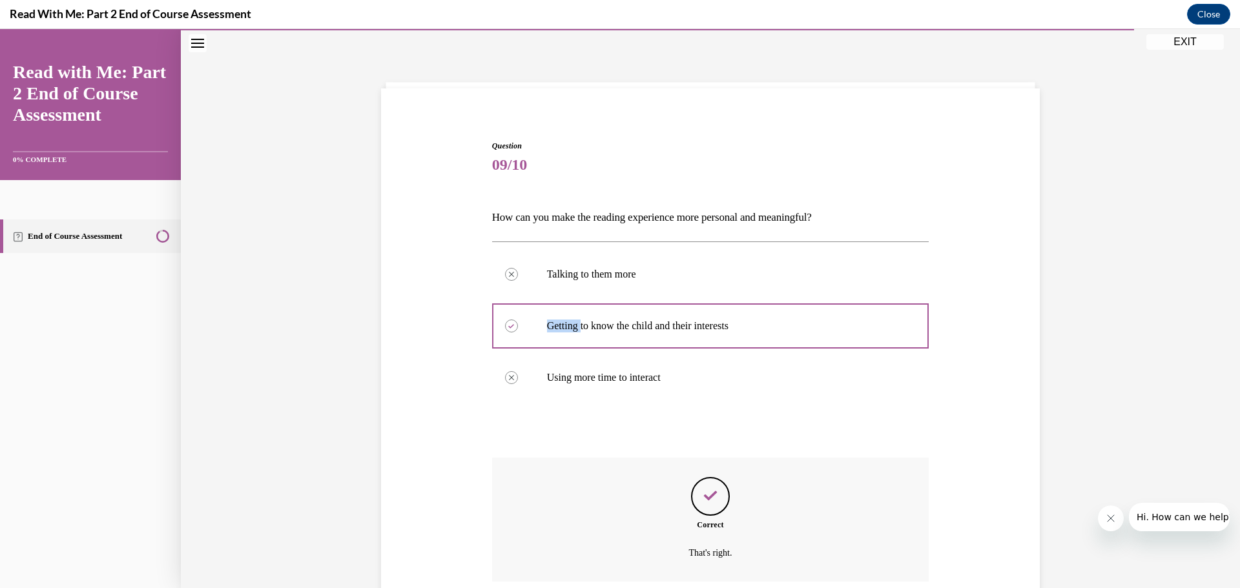
scroll to position [145, 0]
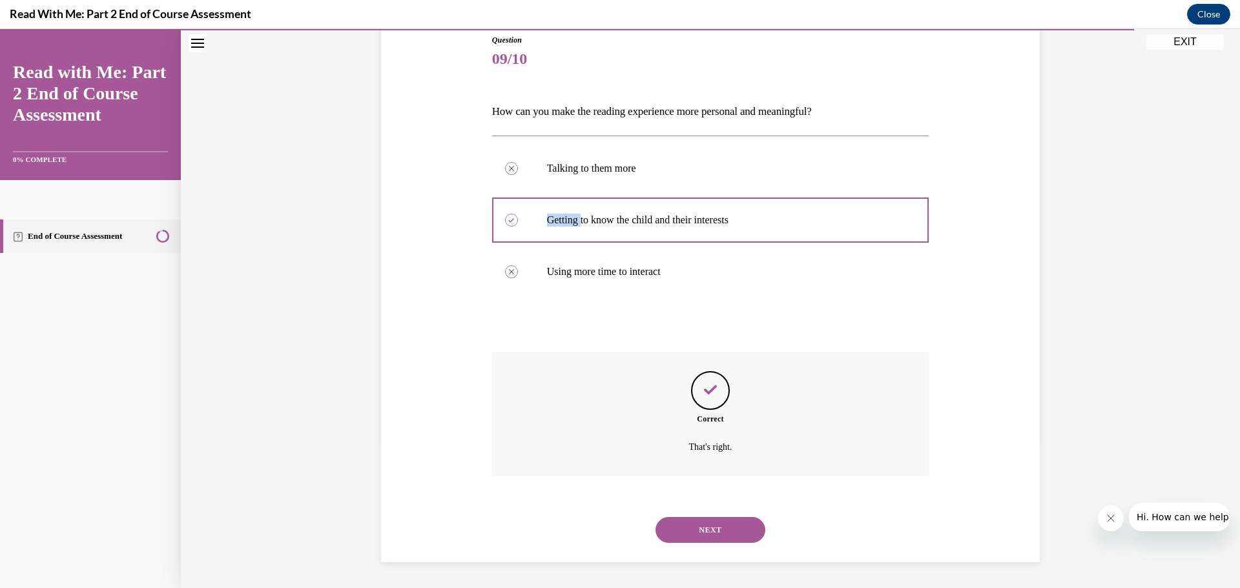
click at [692, 526] on button "NEXT" at bounding box center [710, 530] width 110 height 26
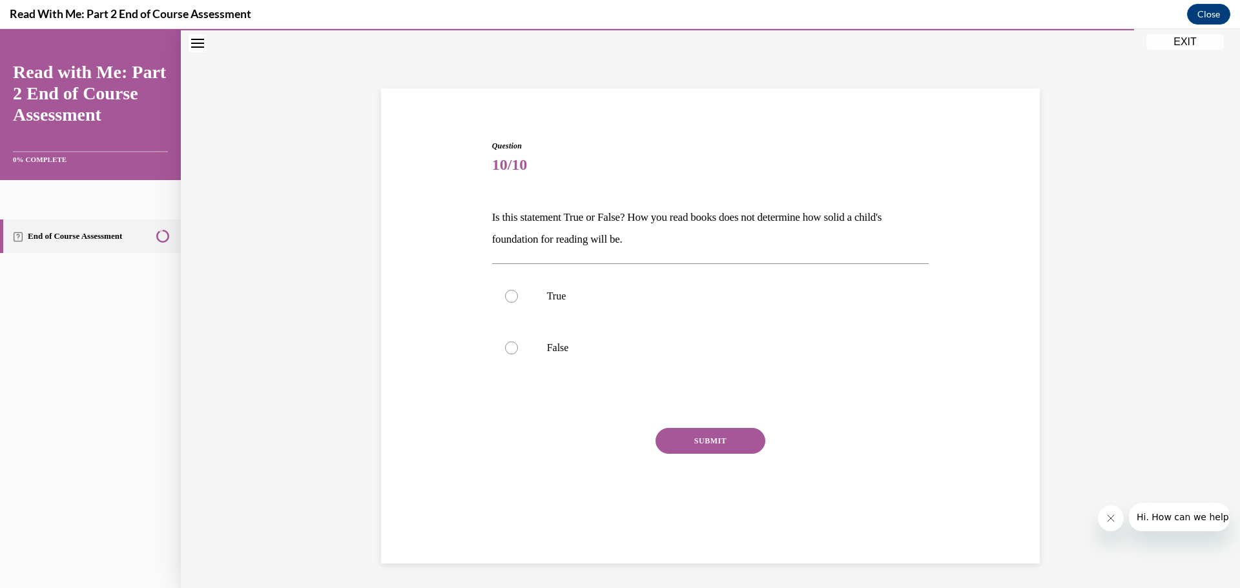
click at [707, 443] on button "SUBMIT" at bounding box center [710, 441] width 110 height 26
click at [510, 348] on div at bounding box center [511, 348] width 13 height 13
click at [510, 348] on input "False" at bounding box center [511, 348] width 13 height 13
radio input "true"
click at [665, 432] on button "SUBMIT" at bounding box center [710, 441] width 110 height 26
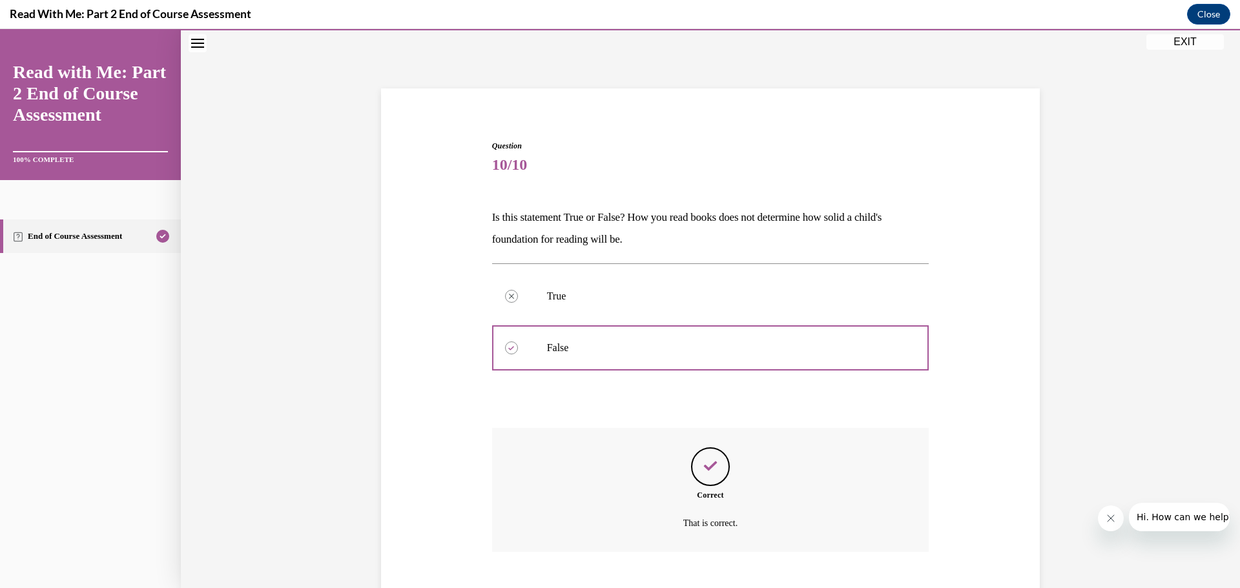
scroll to position [116, 0]
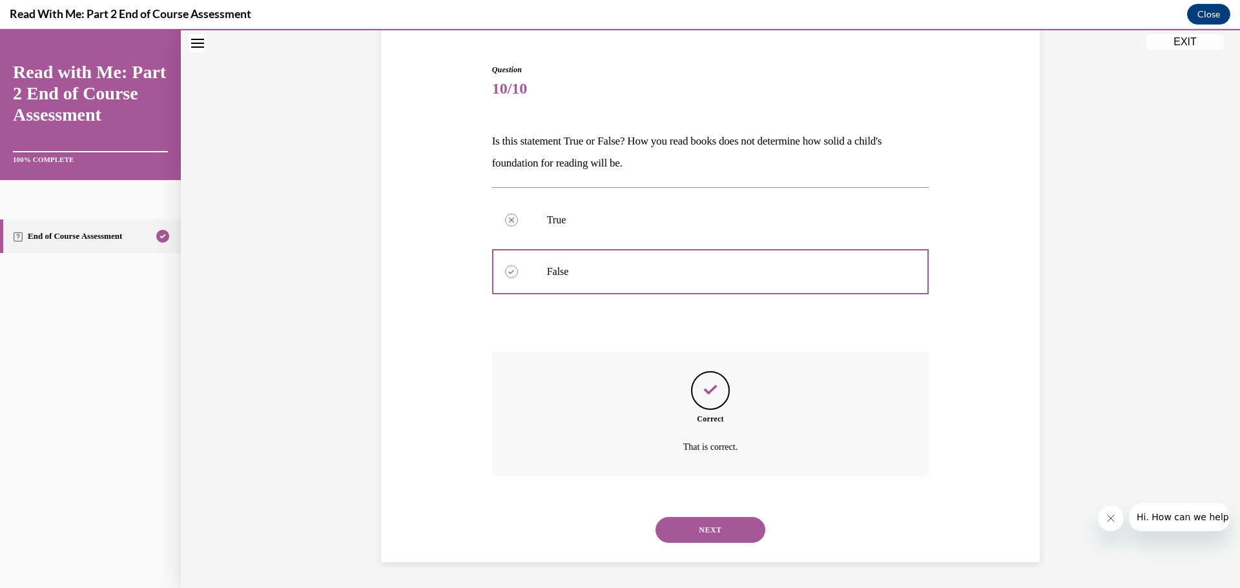
click at [748, 524] on button "NEXT" at bounding box center [710, 530] width 110 height 26
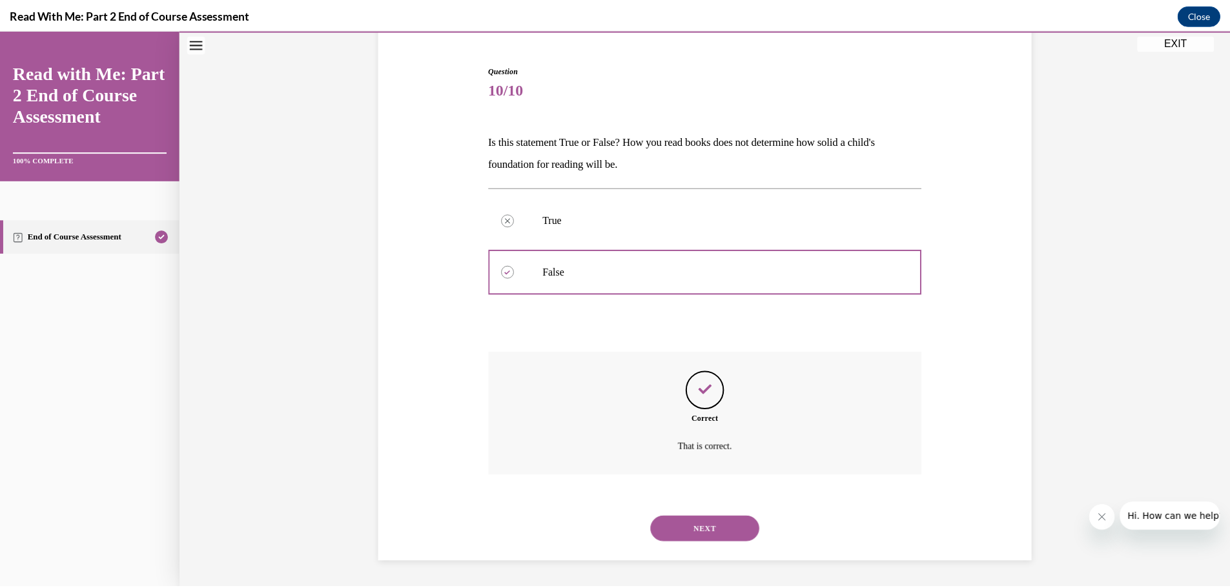
scroll to position [103, 0]
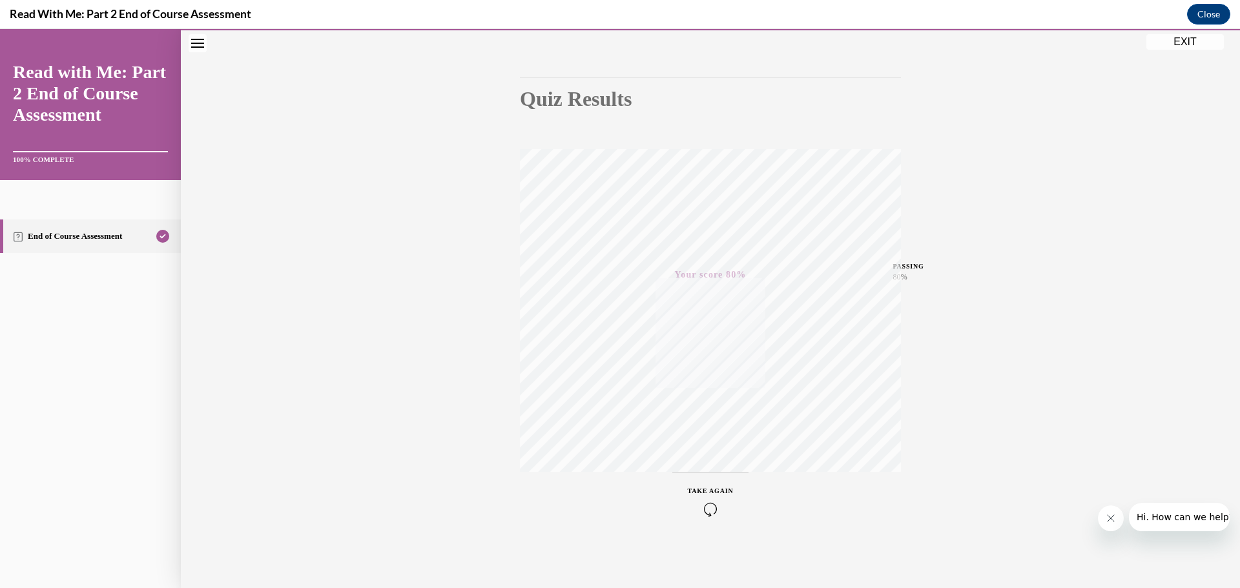
click at [1170, 39] on button "EXIT" at bounding box center [1184, 41] width 77 height 15
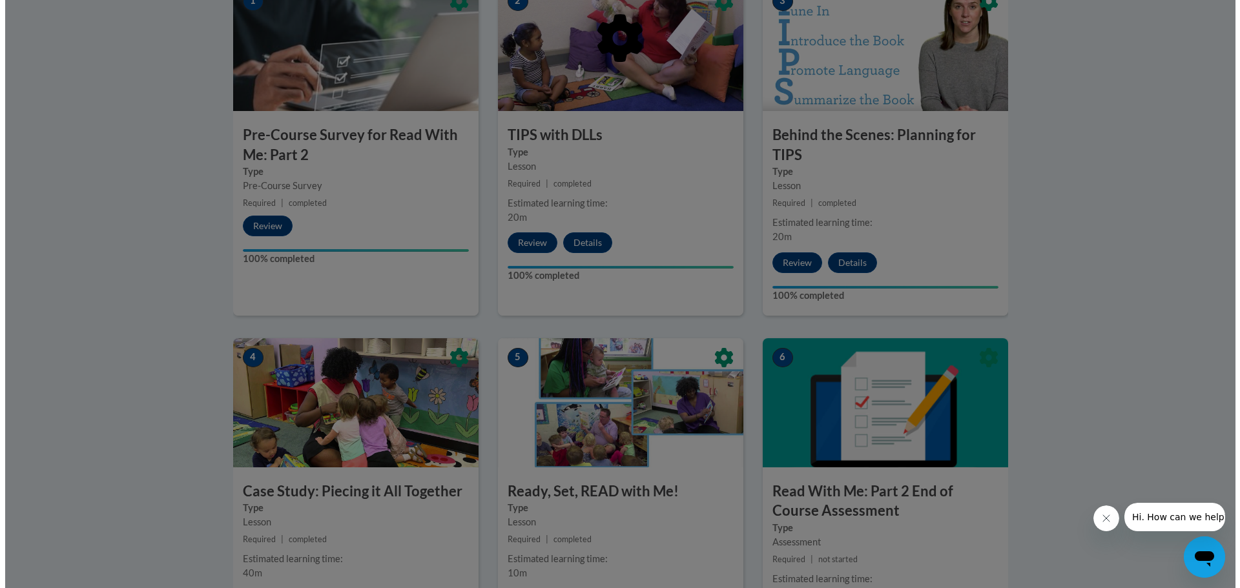
scroll to position [194, 0]
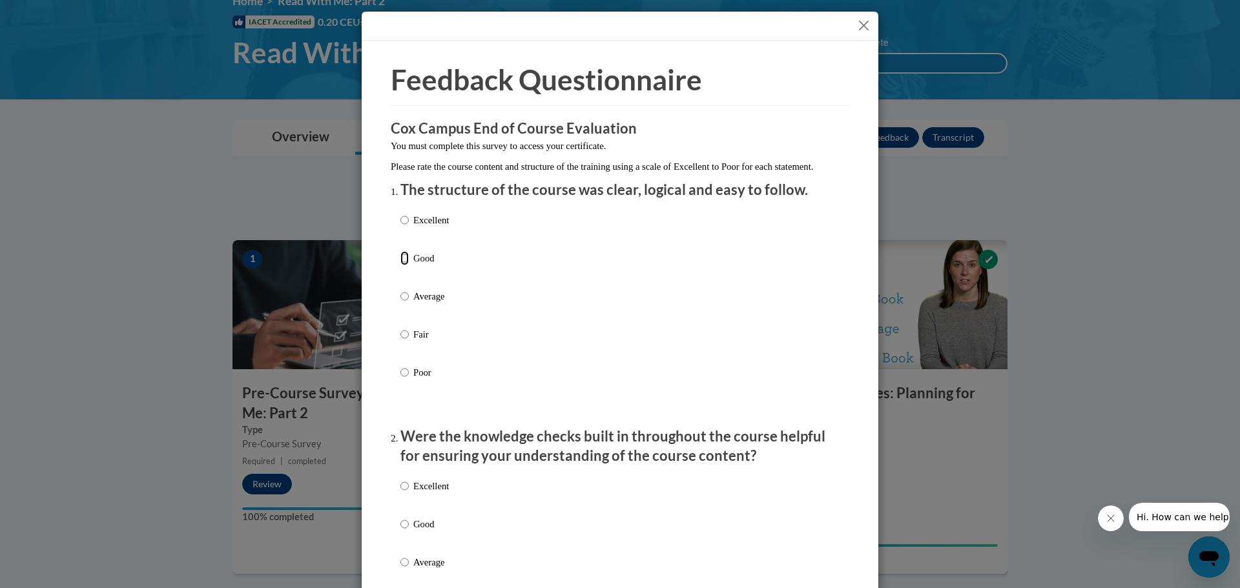
click at [402, 265] on input "Good" at bounding box center [404, 258] width 8 height 14
radio input "true"
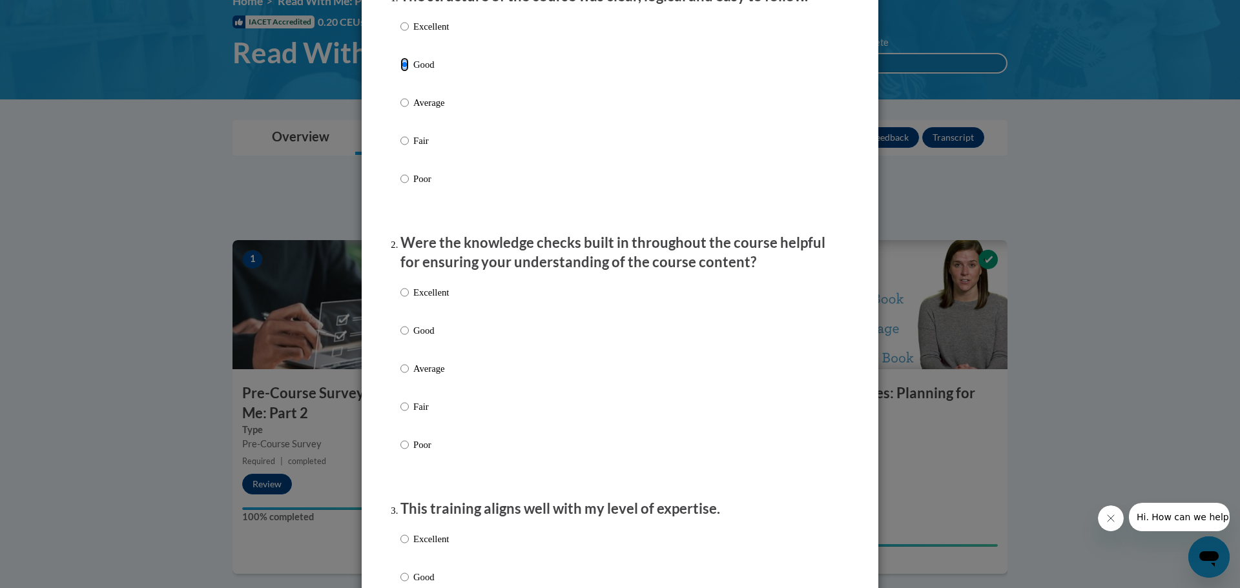
scroll to position [258, 0]
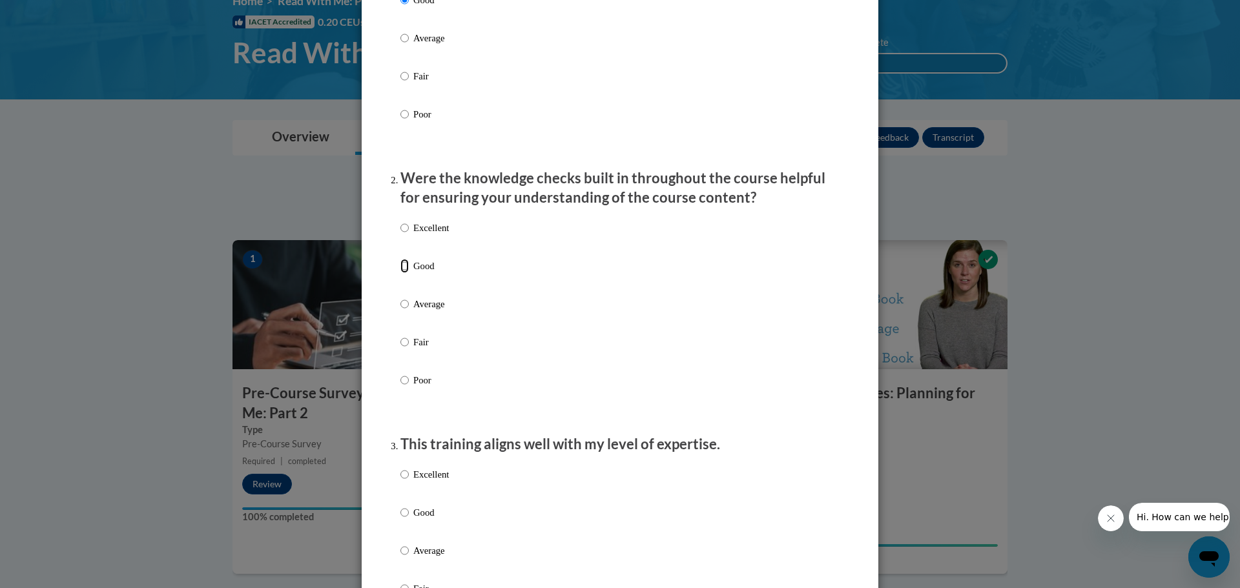
click at [400, 273] on input "Good" at bounding box center [404, 266] width 8 height 14
radio input "true"
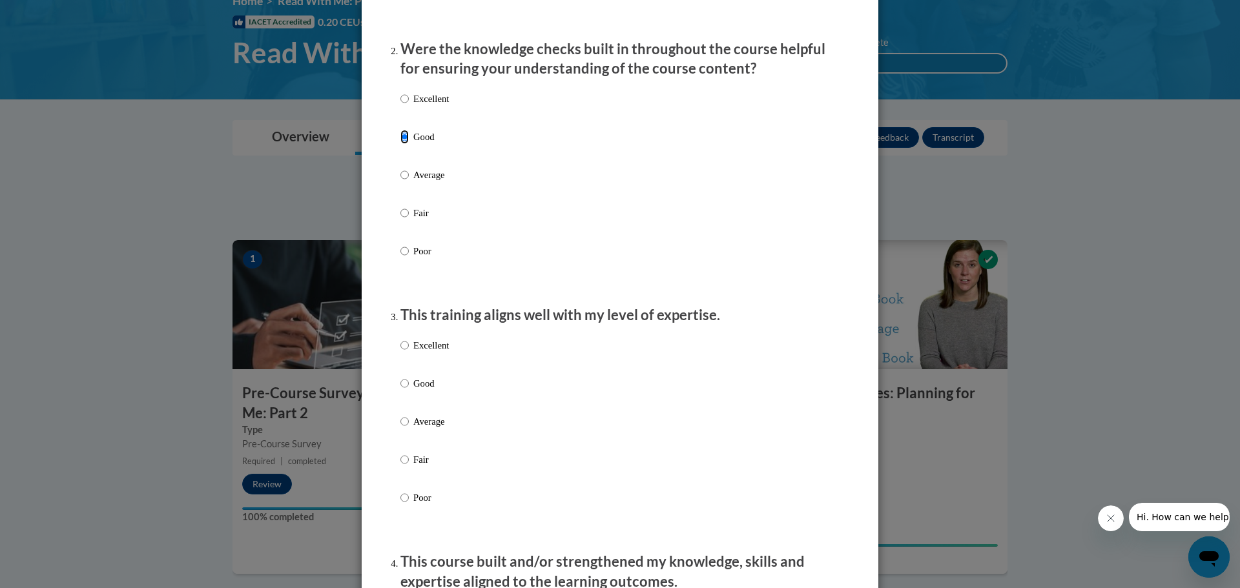
scroll to position [517, 0]
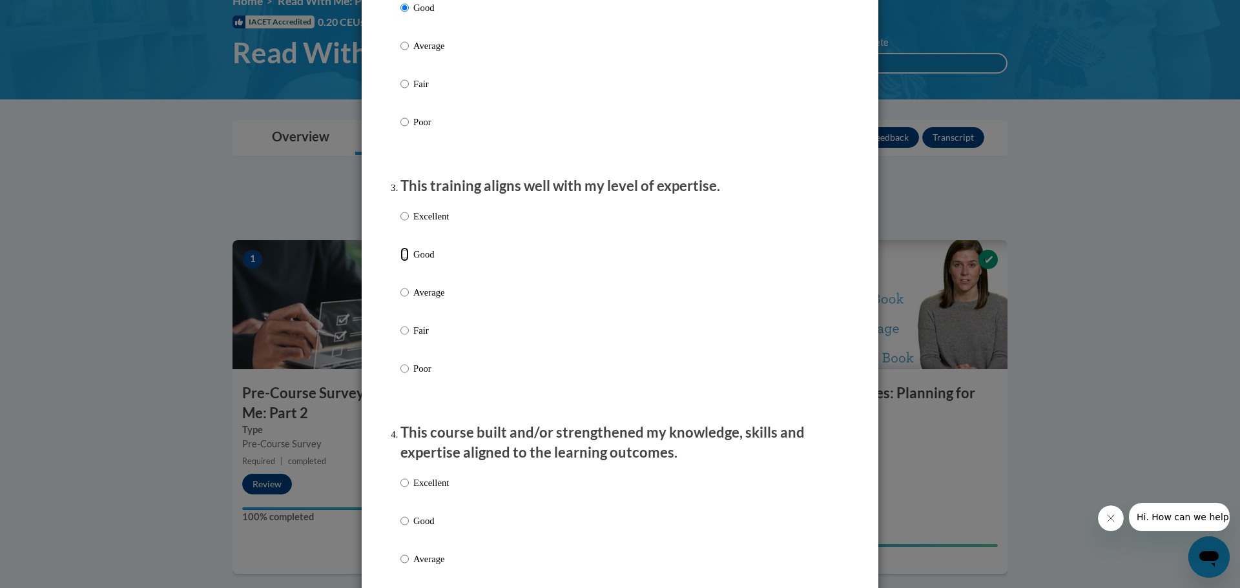
click at [400, 262] on input "Good" at bounding box center [404, 254] width 8 height 14
radio input "true"
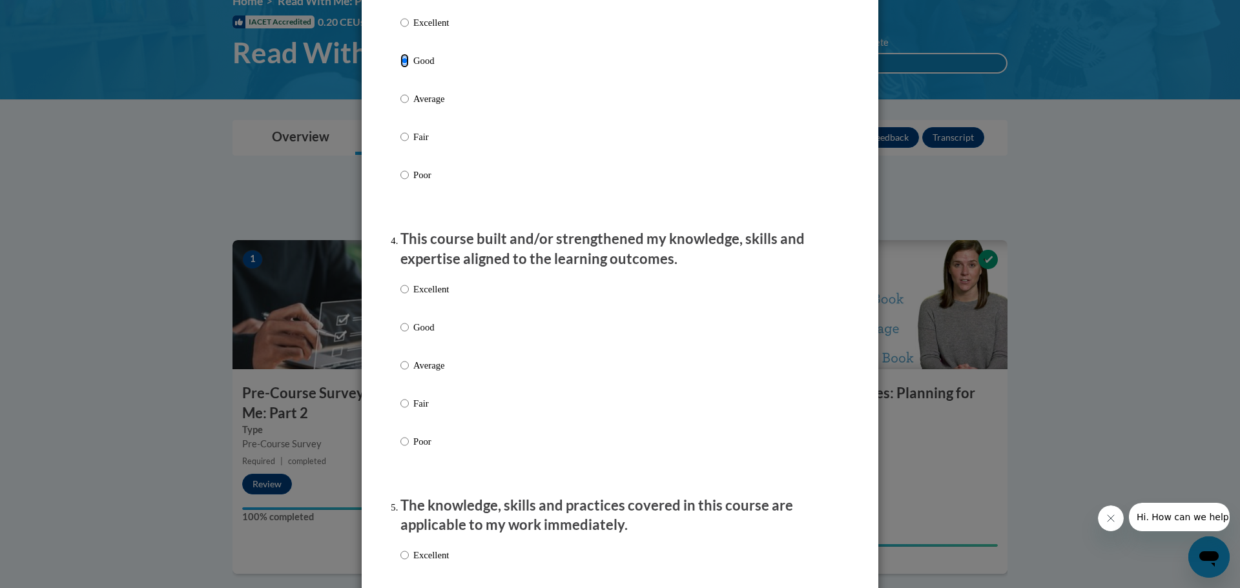
scroll to position [775, 0]
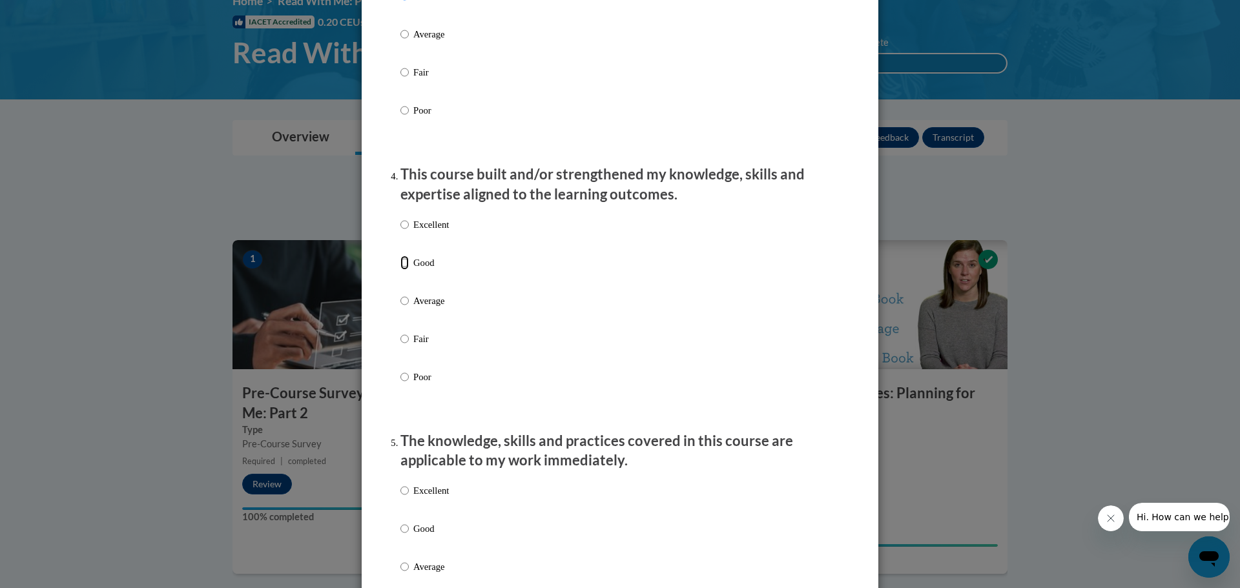
click at [400, 270] on input "Good" at bounding box center [404, 263] width 8 height 14
radio input "true"
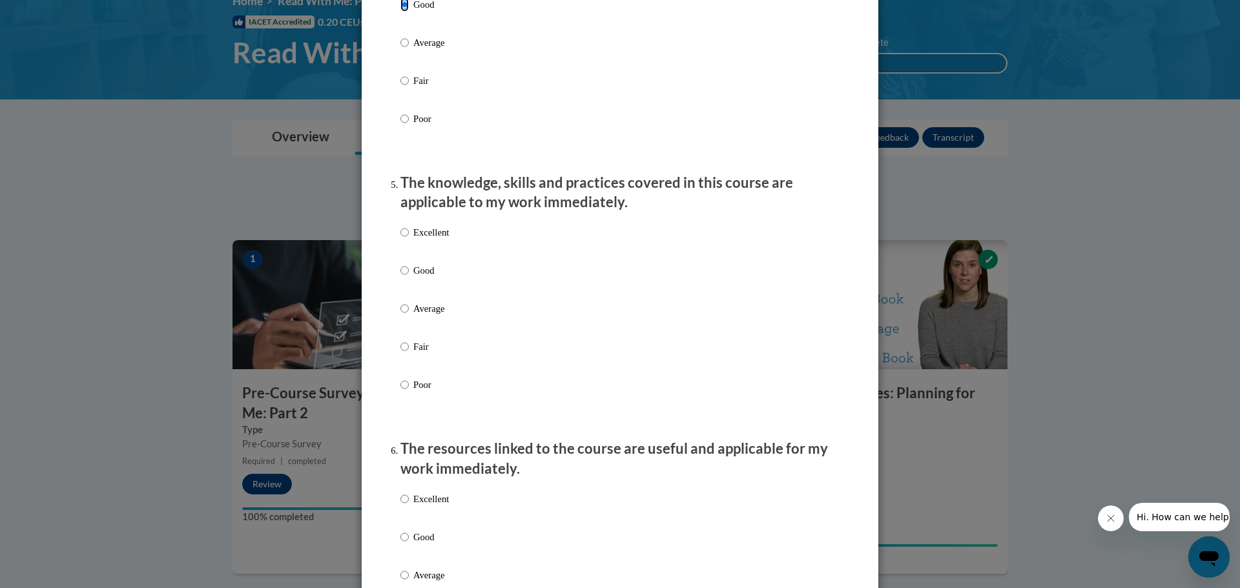
scroll to position [1098, 0]
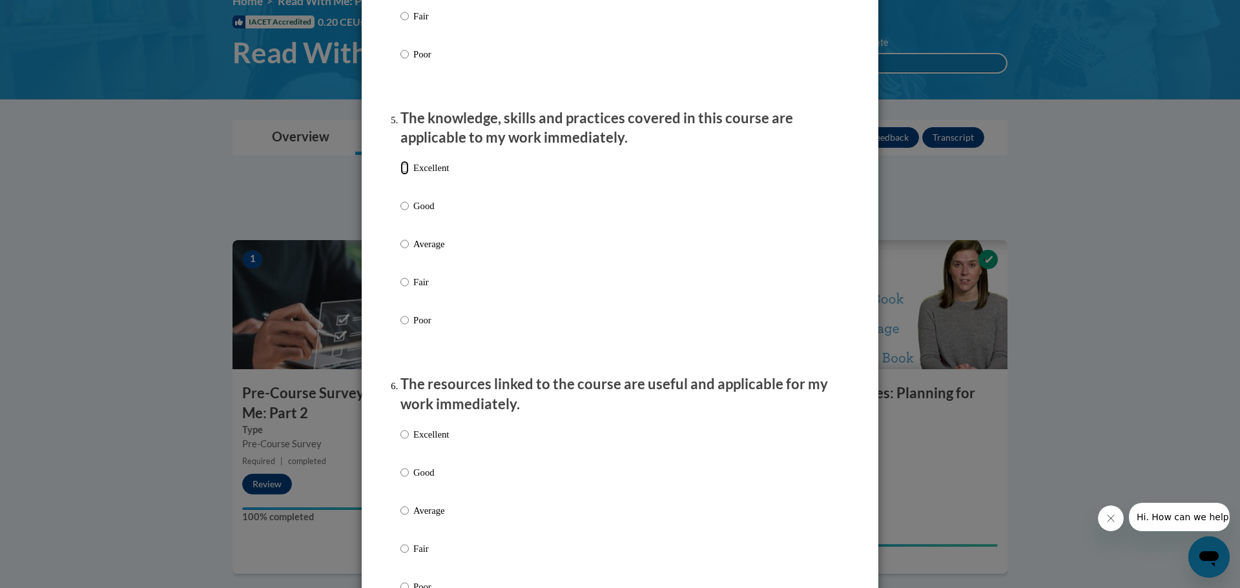
click at [401, 175] on input "Excellent" at bounding box center [404, 168] width 8 height 14
radio input "true"
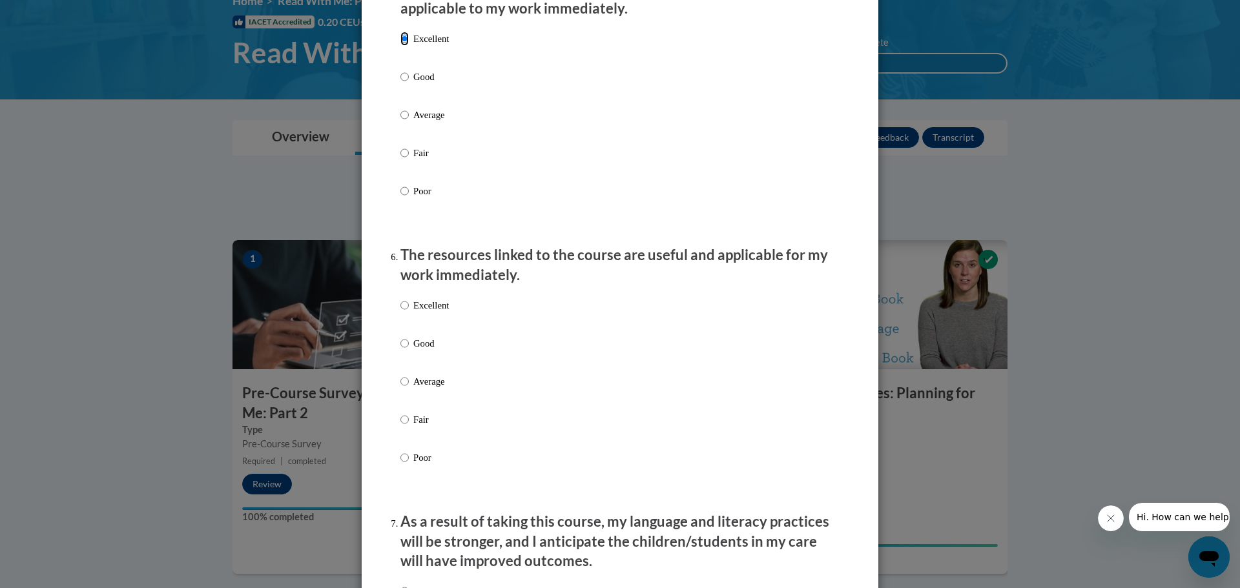
scroll to position [1356, 0]
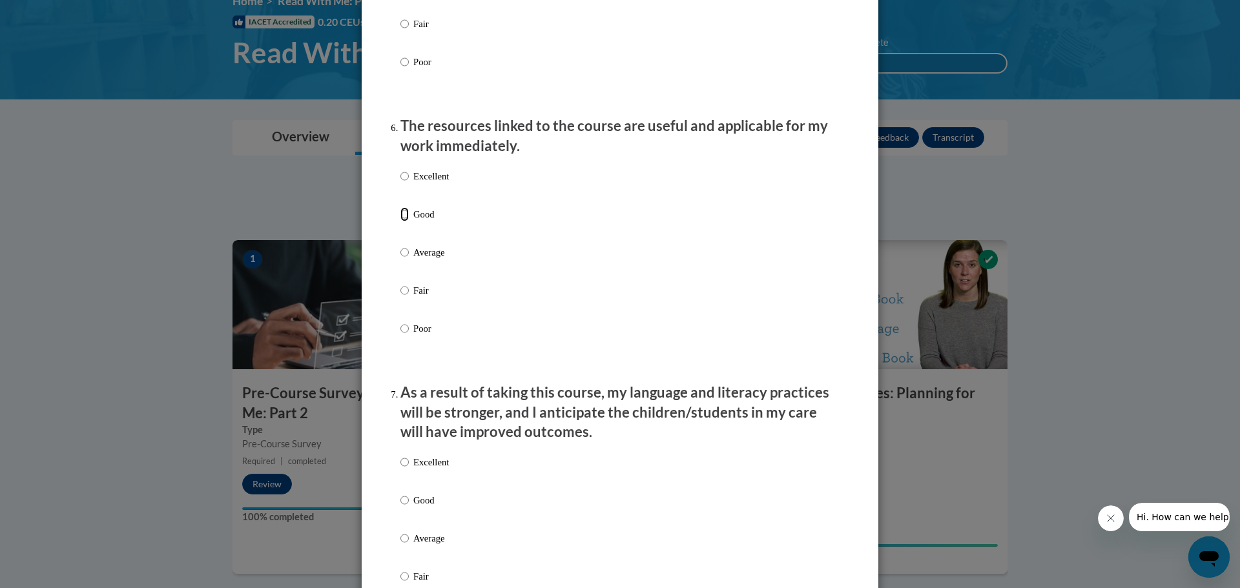
click at [400, 222] on input "Good" at bounding box center [404, 214] width 8 height 14
radio input "true"
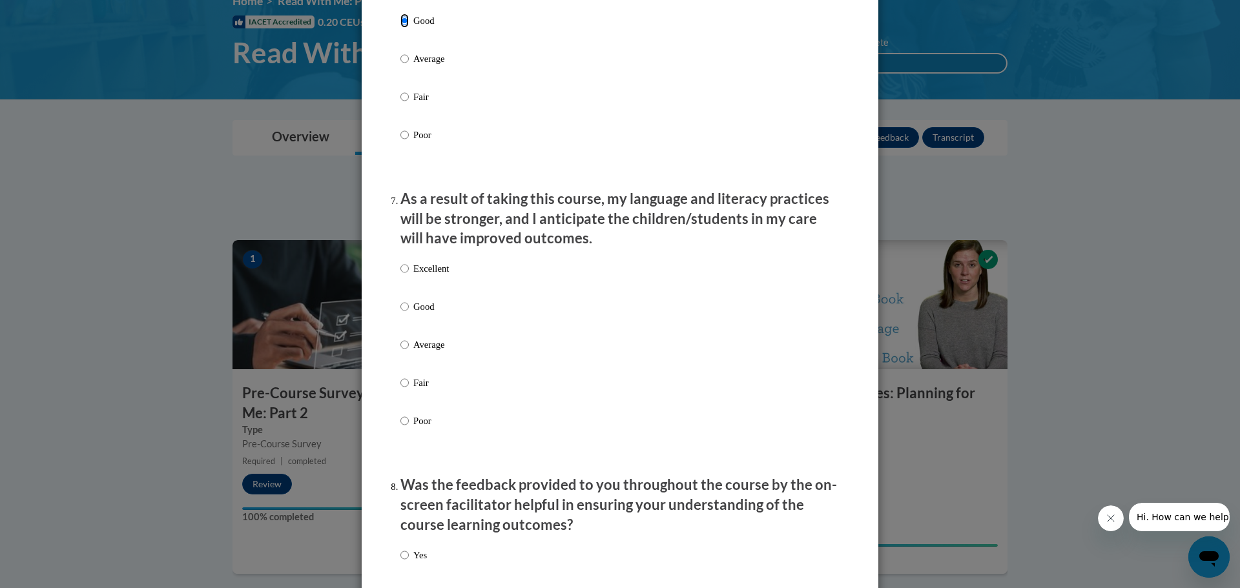
scroll to position [1679, 0]
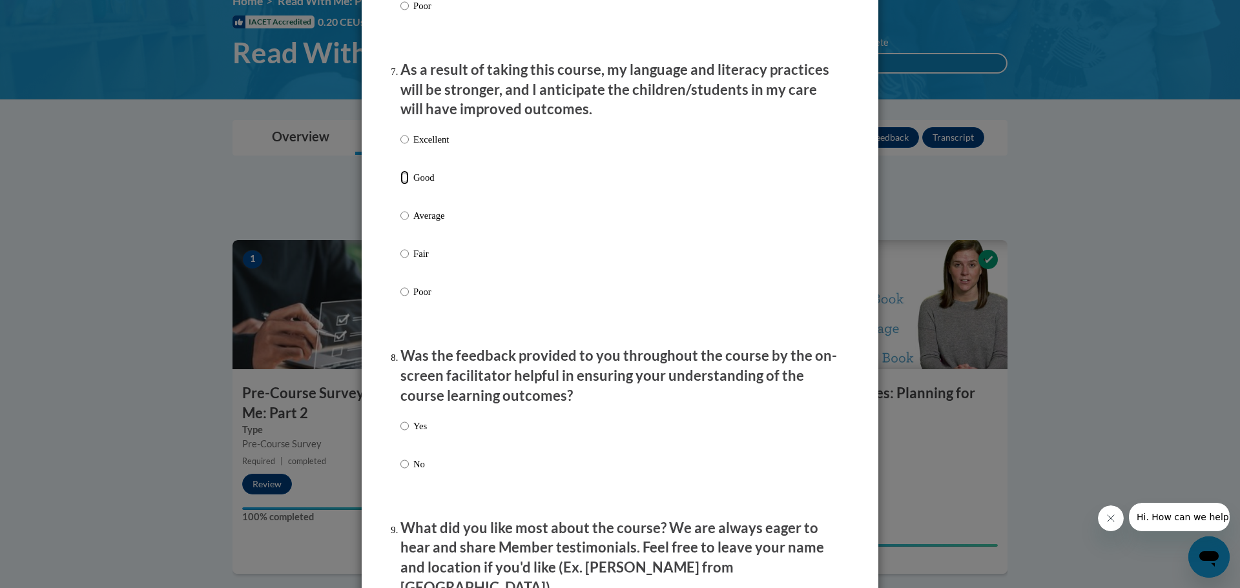
click at [400, 185] on input "Good" at bounding box center [404, 177] width 8 height 14
radio input "true"
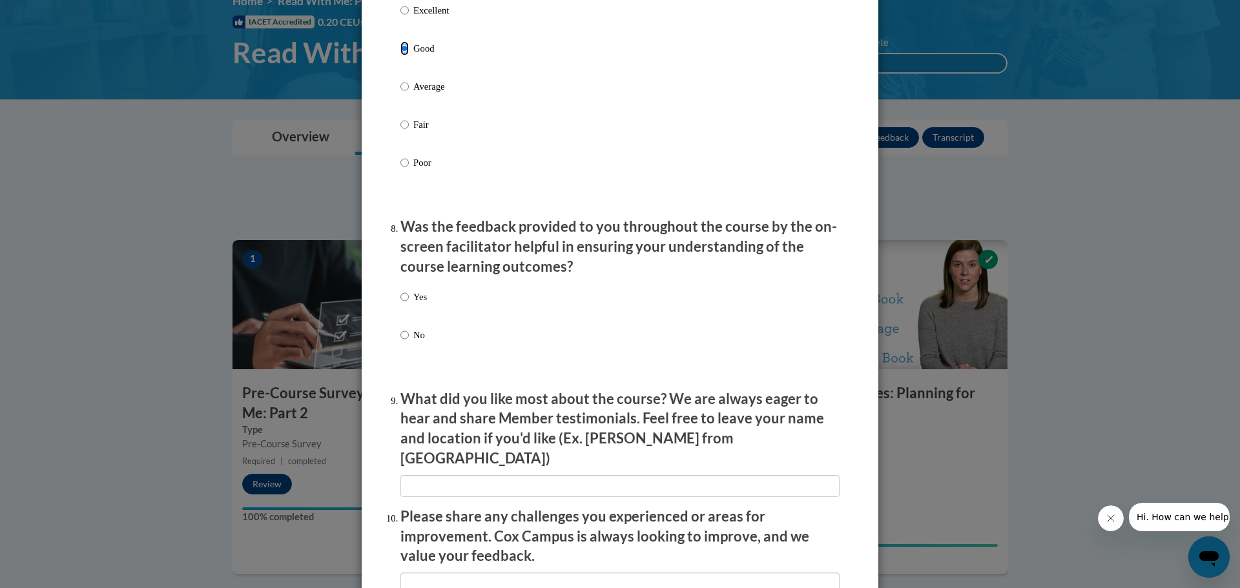
scroll to position [1873, 0]
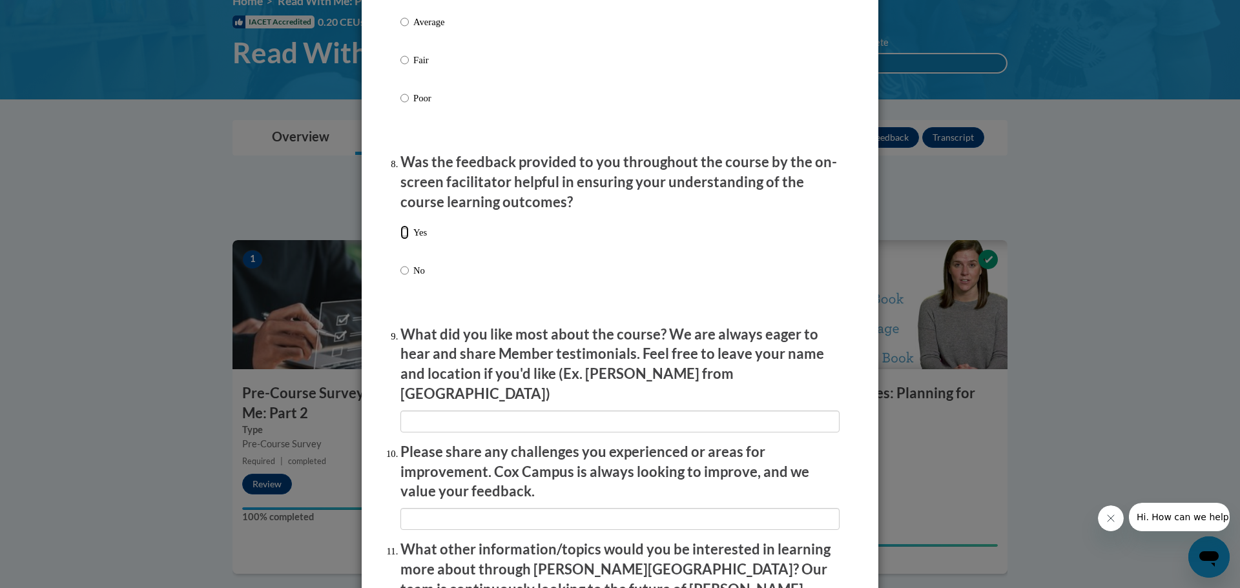
click at [400, 240] on input "Yes" at bounding box center [404, 232] width 8 height 14
radio input "true"
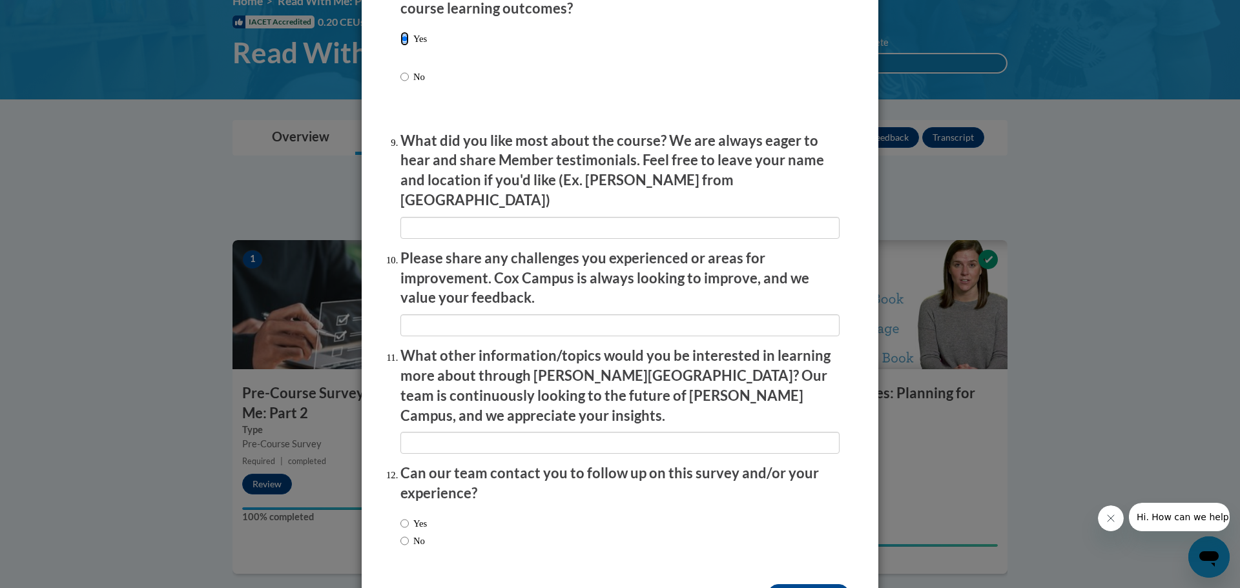
scroll to position [2095, 0]
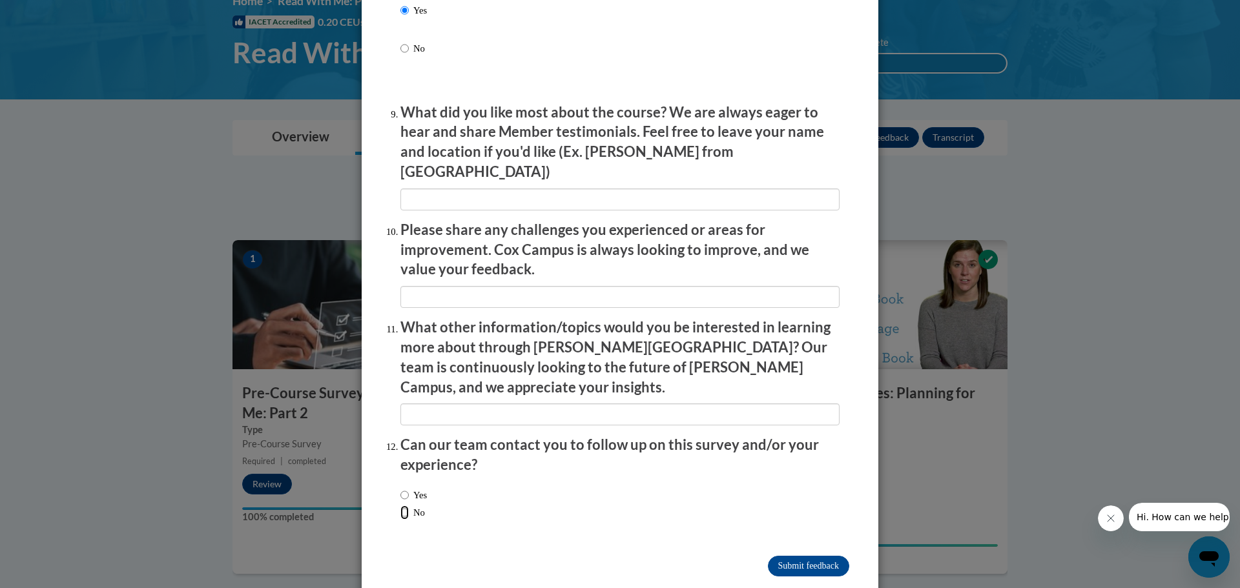
click at [400, 506] on input "No" at bounding box center [404, 513] width 8 height 14
radio input "true"
click at [800, 556] on input "Submit feedback" at bounding box center [808, 566] width 81 height 21
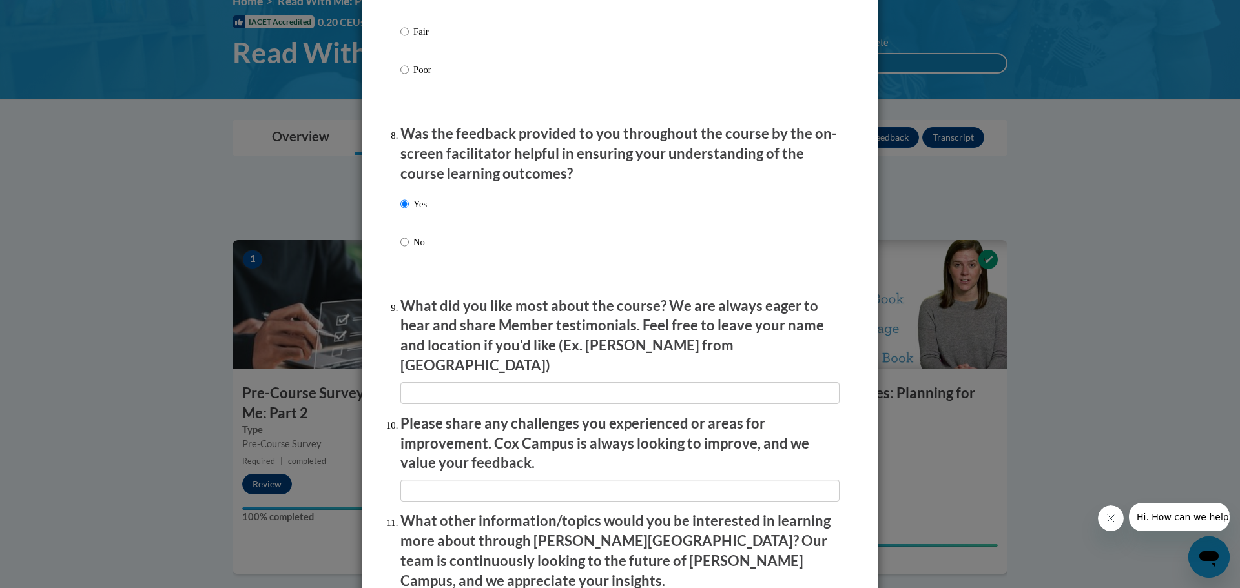
scroll to position [2030, 0]
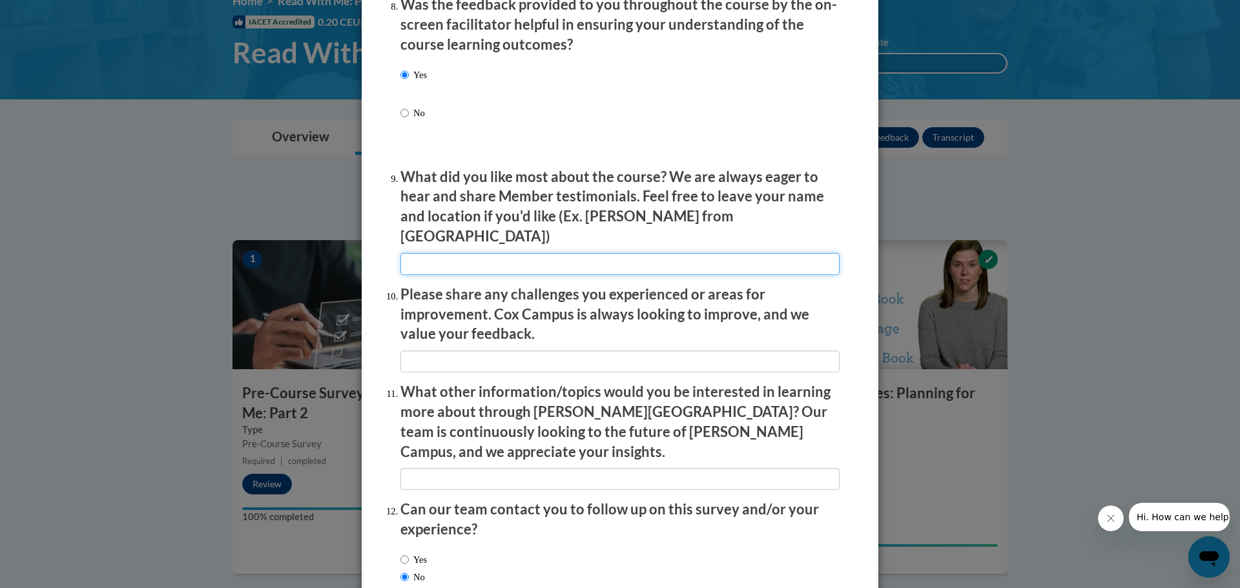
click at [604, 253] on input "textbox" at bounding box center [619, 264] width 439 height 22
